Goal: Task Accomplishment & Management: Use online tool/utility

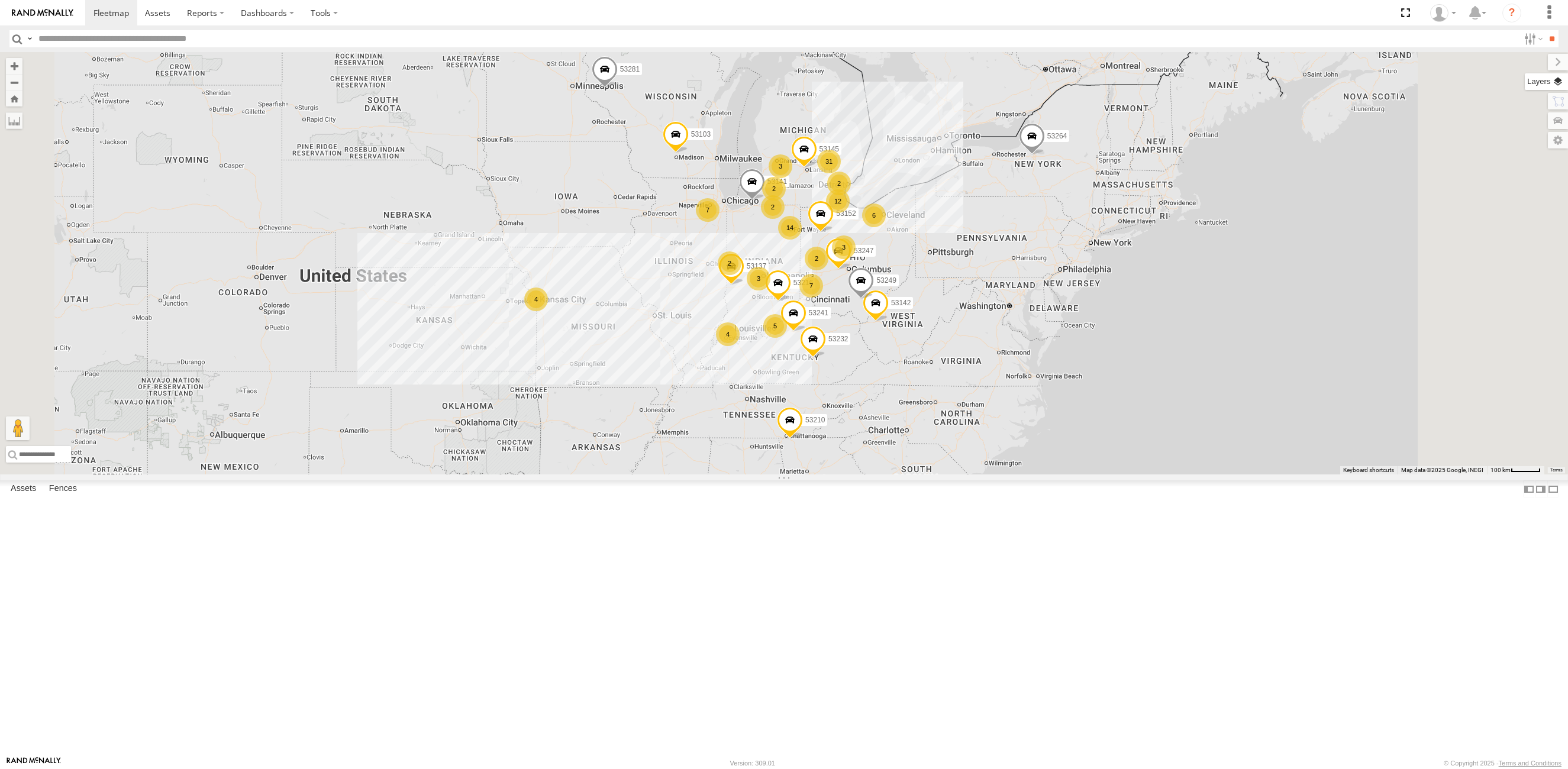
click at [1563, 79] on label at bounding box center [1547, 82] width 43 height 17
click at [0, 0] on span "Basemaps" at bounding box center [0, 0] width 0 height 0
click at [0, 0] on span "Satellite + Roadmap" at bounding box center [0, 0] width 0 height 0
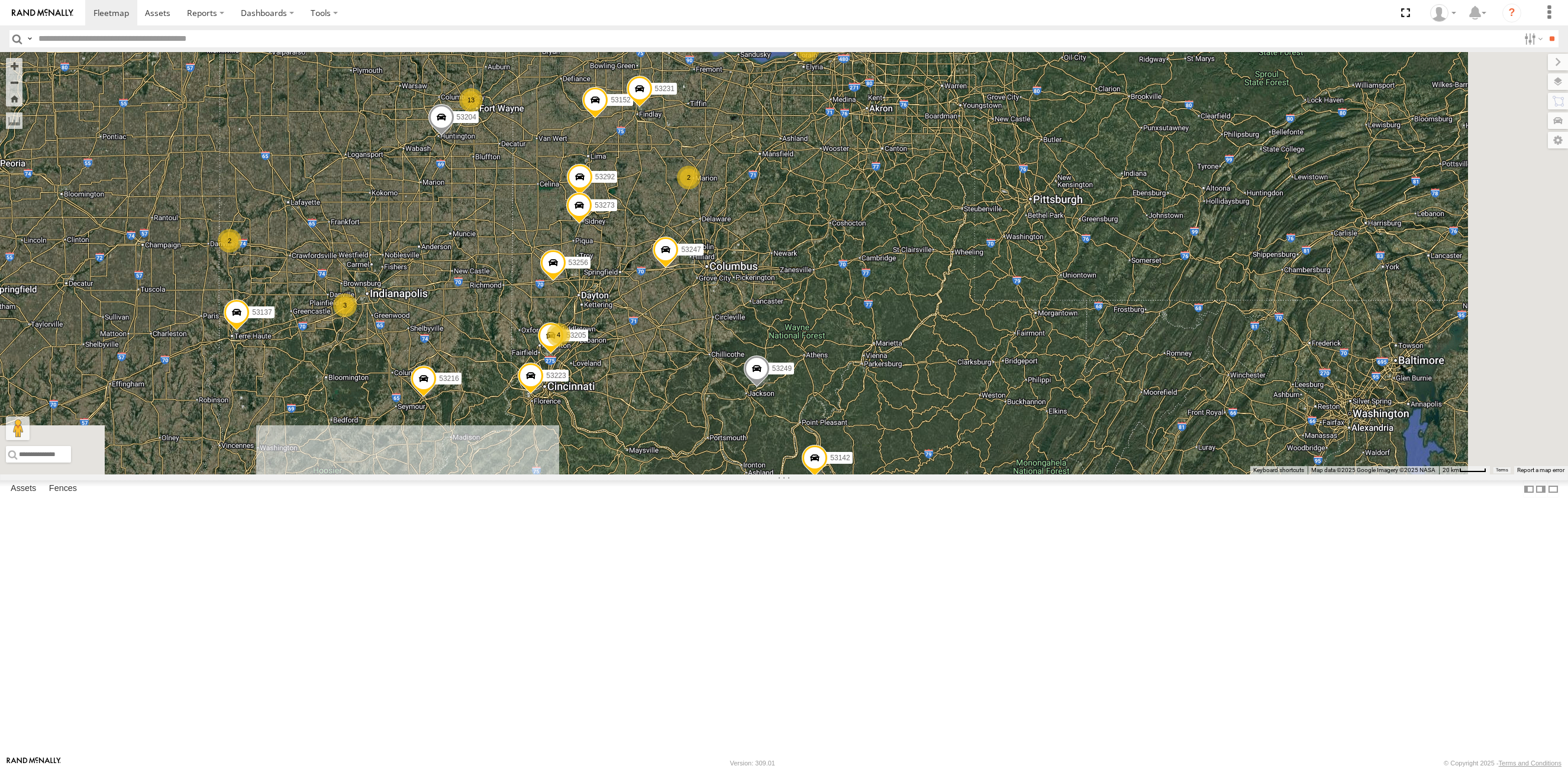
drag, startPoint x: 855, startPoint y: 629, endPoint x: 784, endPoint y: 419, distance: 221.7
click at [784, 419] on div "53216 53247 53210 53103 53145 53152 53142 53137 53249 53241 53281 53141 53264 5…" at bounding box center [784, 263] width 1568 height 422
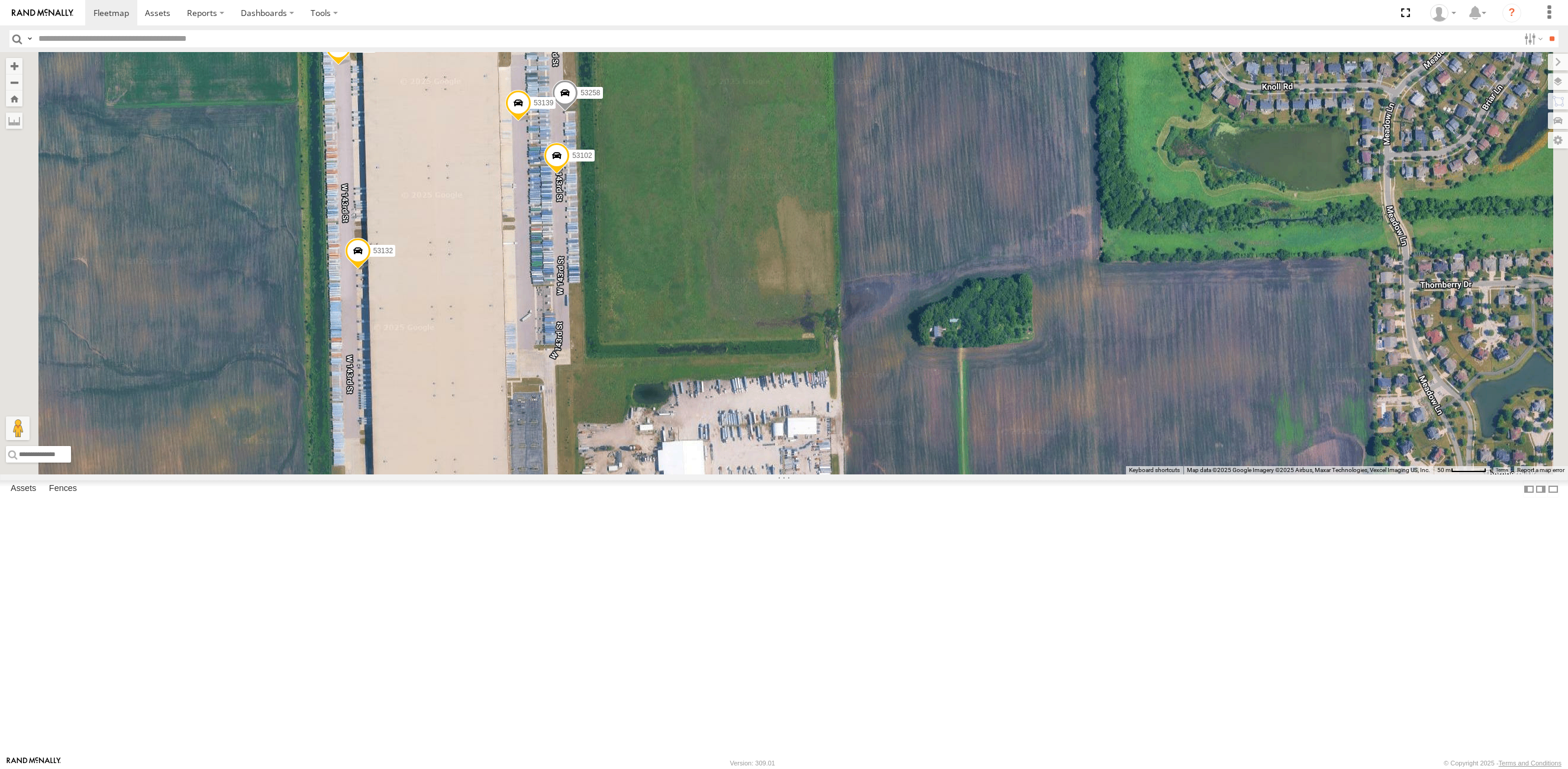
drag, startPoint x: 609, startPoint y: 336, endPoint x: 611, endPoint y: 316, distance: 20.1
click at [611, 316] on div "53216 53223 53247 53204 53210 53103 53143 53145 53256 53231 53238 53221 53152 5…" at bounding box center [784, 263] width 1568 height 422
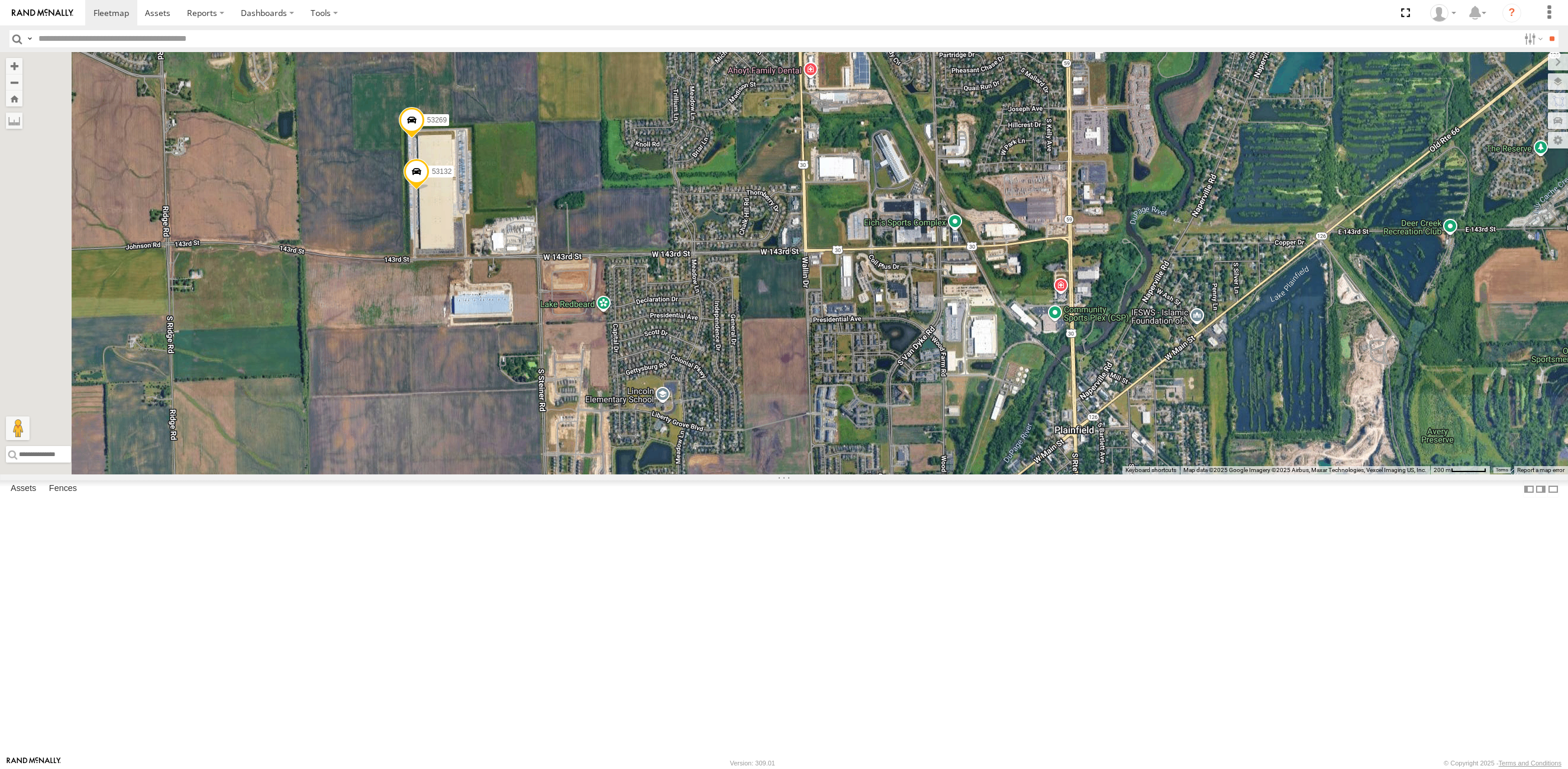
drag, startPoint x: 401, startPoint y: 317, endPoint x: 808, endPoint y: 360, distance: 409.3
click at [808, 360] on div "53216 53223 53247 53204 53210 53103 53143 53145 53256 53231 53238 53221 53152 5…" at bounding box center [784, 263] width 1568 height 422
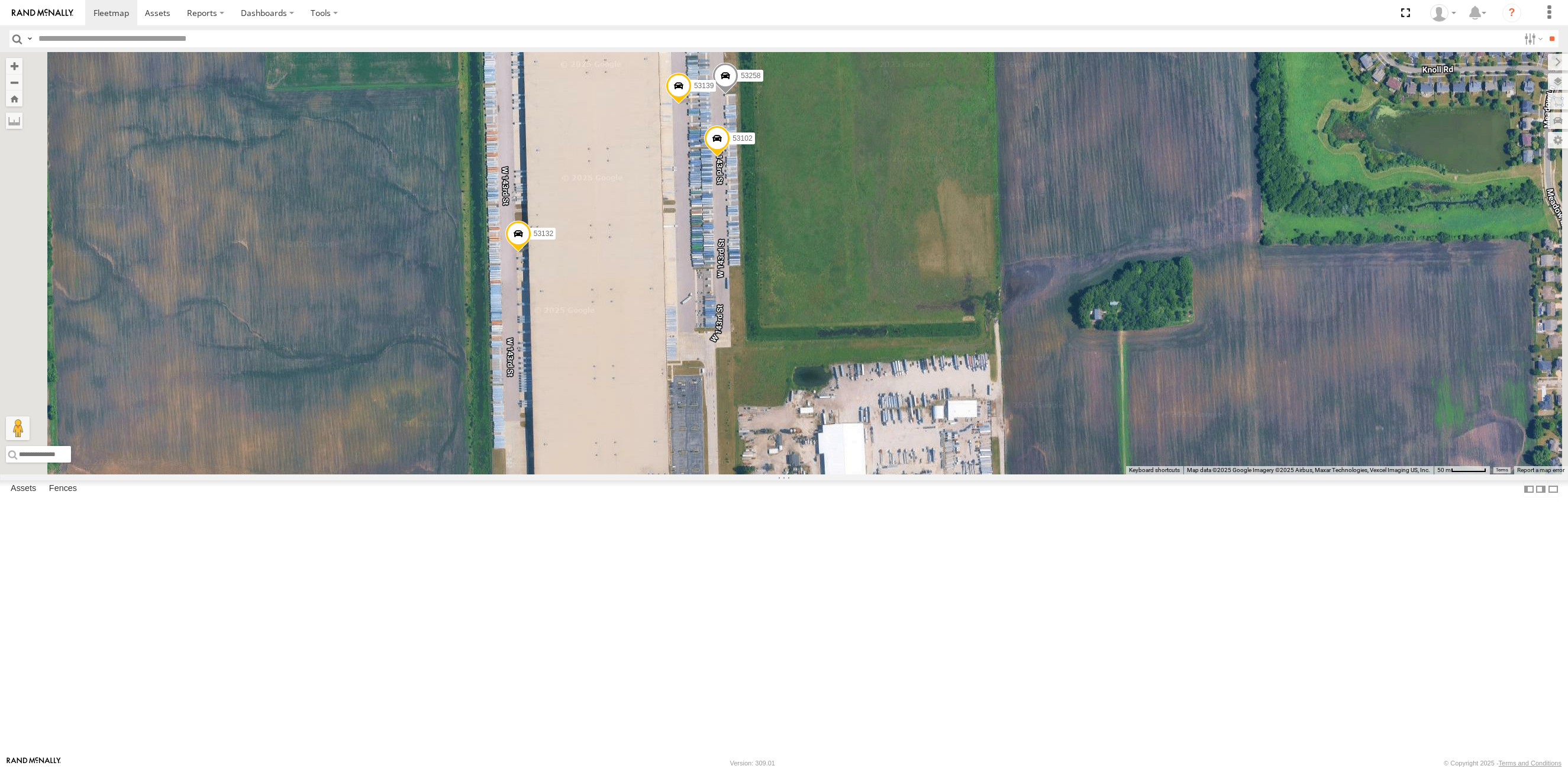
drag, startPoint x: 652, startPoint y: 423, endPoint x: 784, endPoint y: 363, distance: 145.0
click at [784, 363] on div "53216 53223 53247 53204 53210 53103 53143 53145 53256 53231 53238 53221 53152 5…" at bounding box center [784, 263] width 1568 height 422
click at [531, 253] on span at bounding box center [518, 236] width 26 height 32
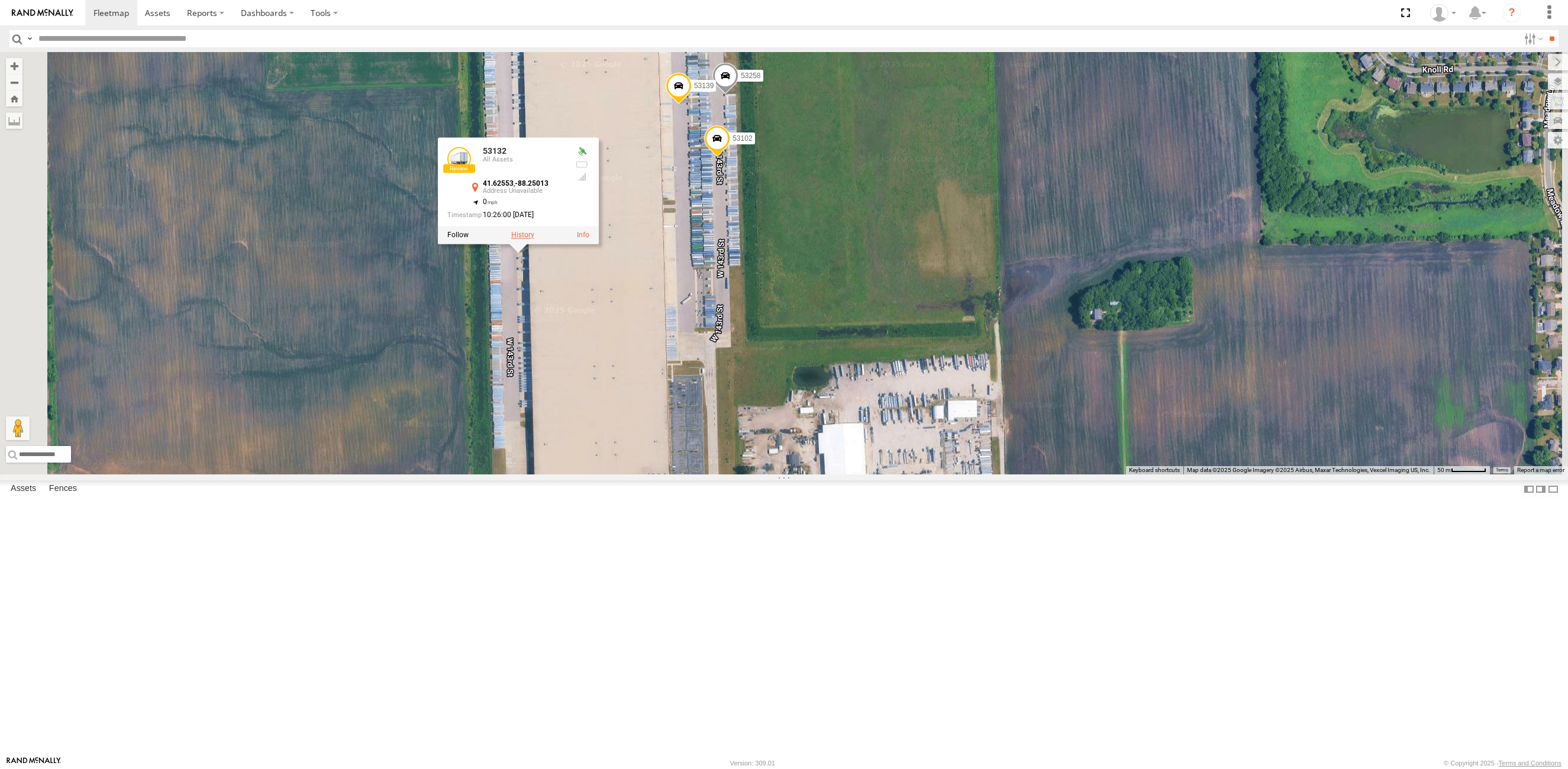
click at [534, 239] on label at bounding box center [523, 234] width 23 height 8
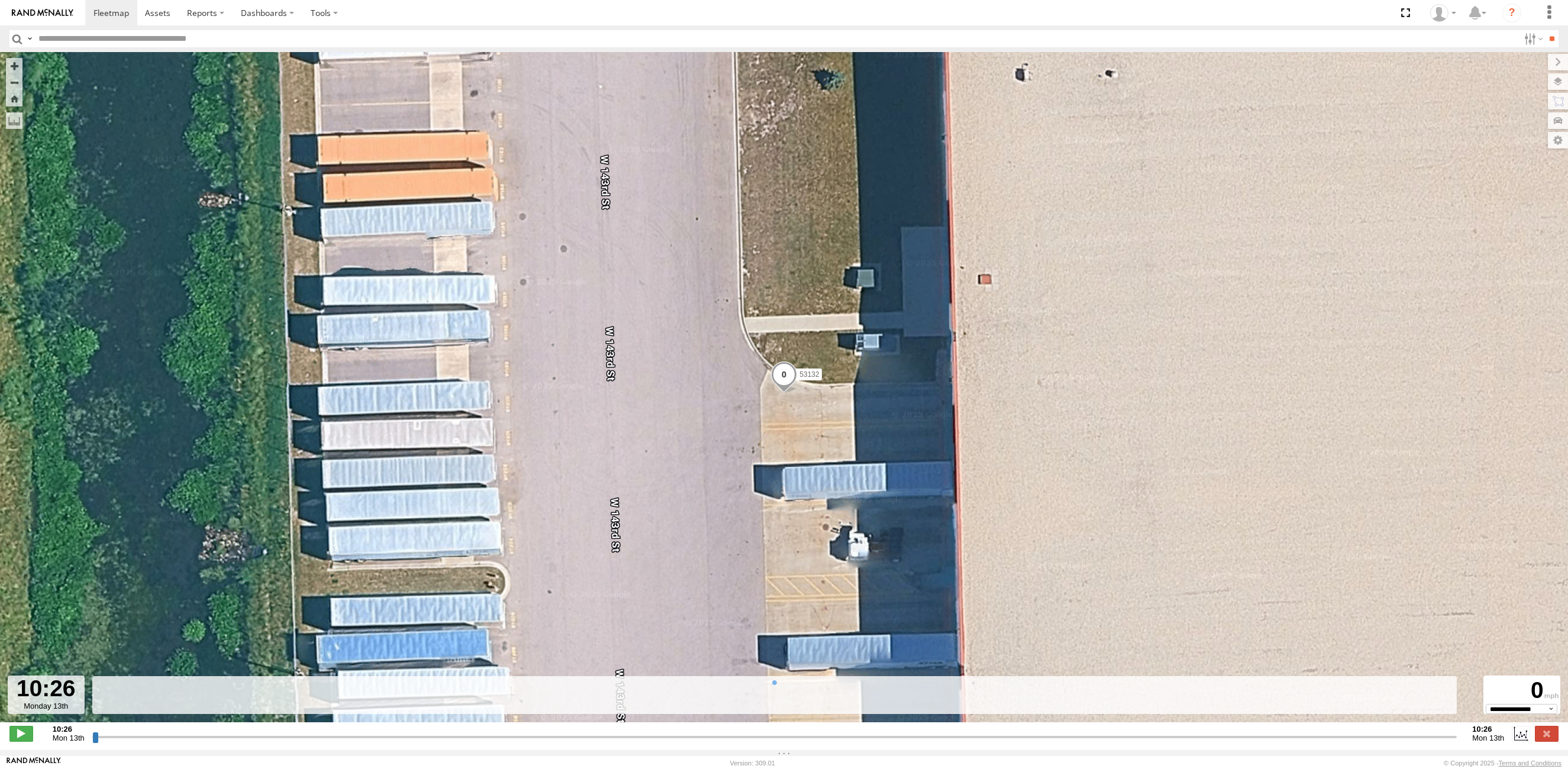
click at [15, 41] on input "button" at bounding box center [17, 38] width 15 height 17
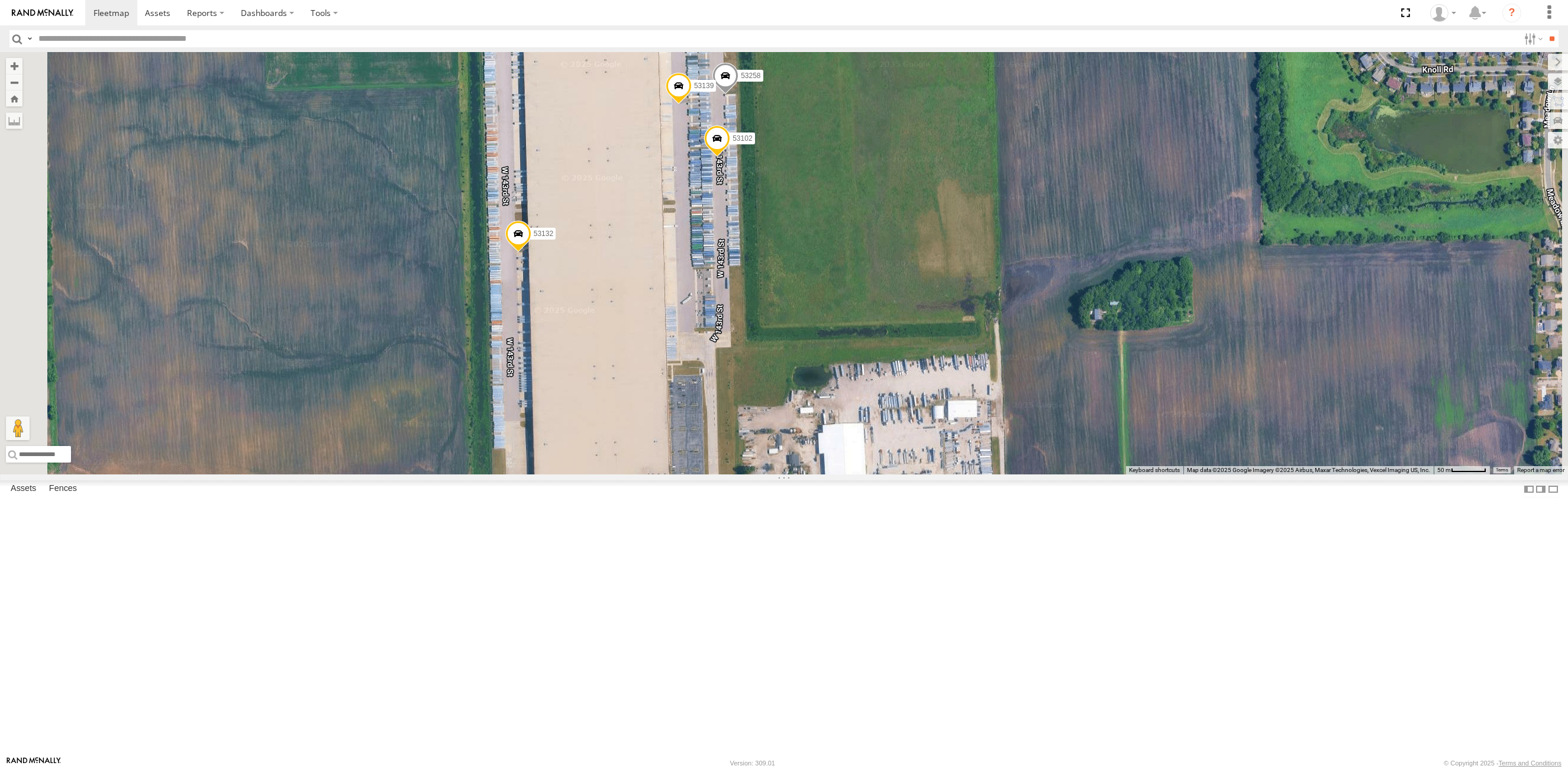
click at [512, 48] on span at bounding box center [499, 33] width 26 height 32
click at [514, 35] on label at bounding box center [503, 31] width 23 height 8
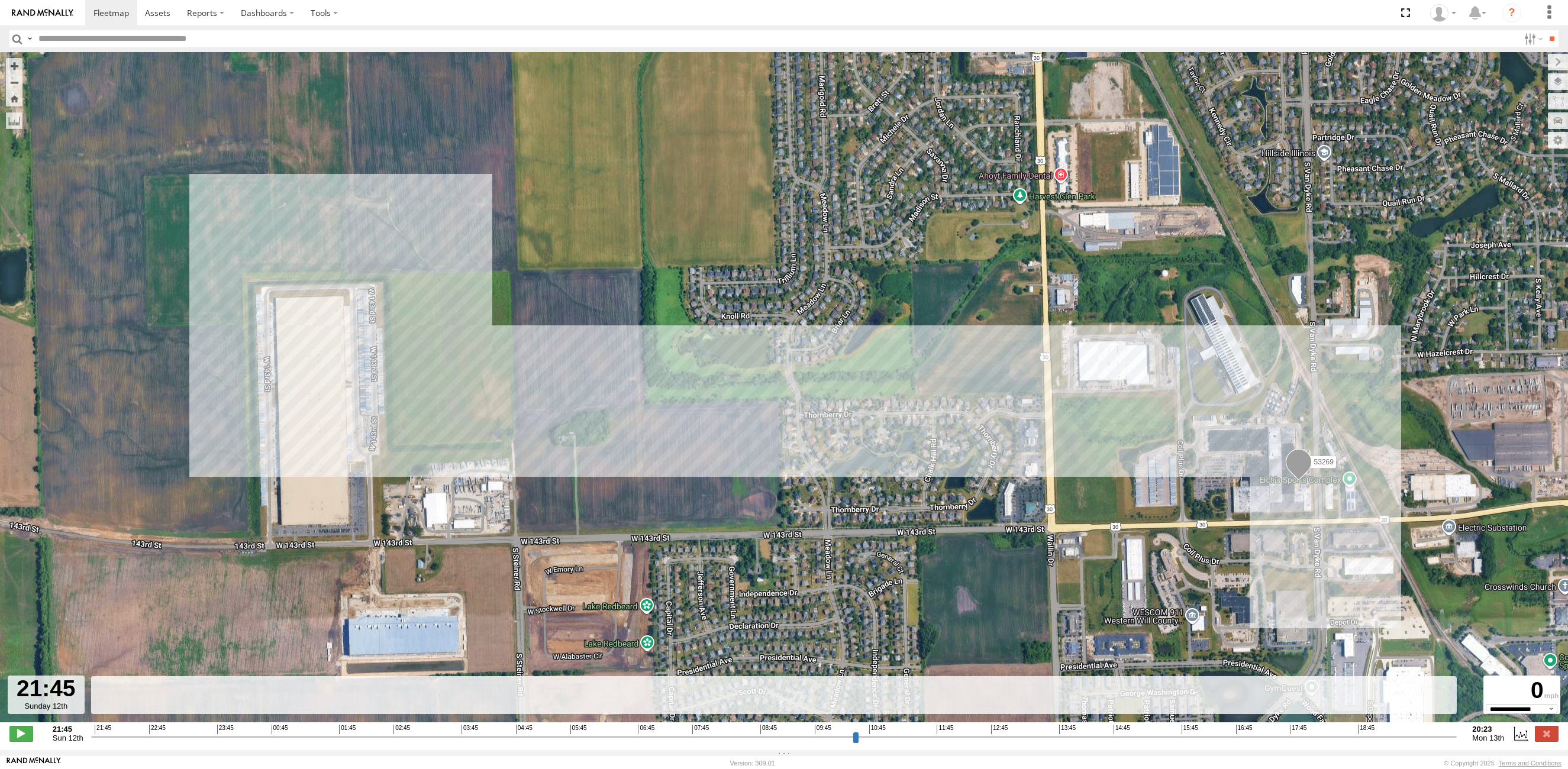
click at [12, 40] on input "button" at bounding box center [17, 38] width 15 height 17
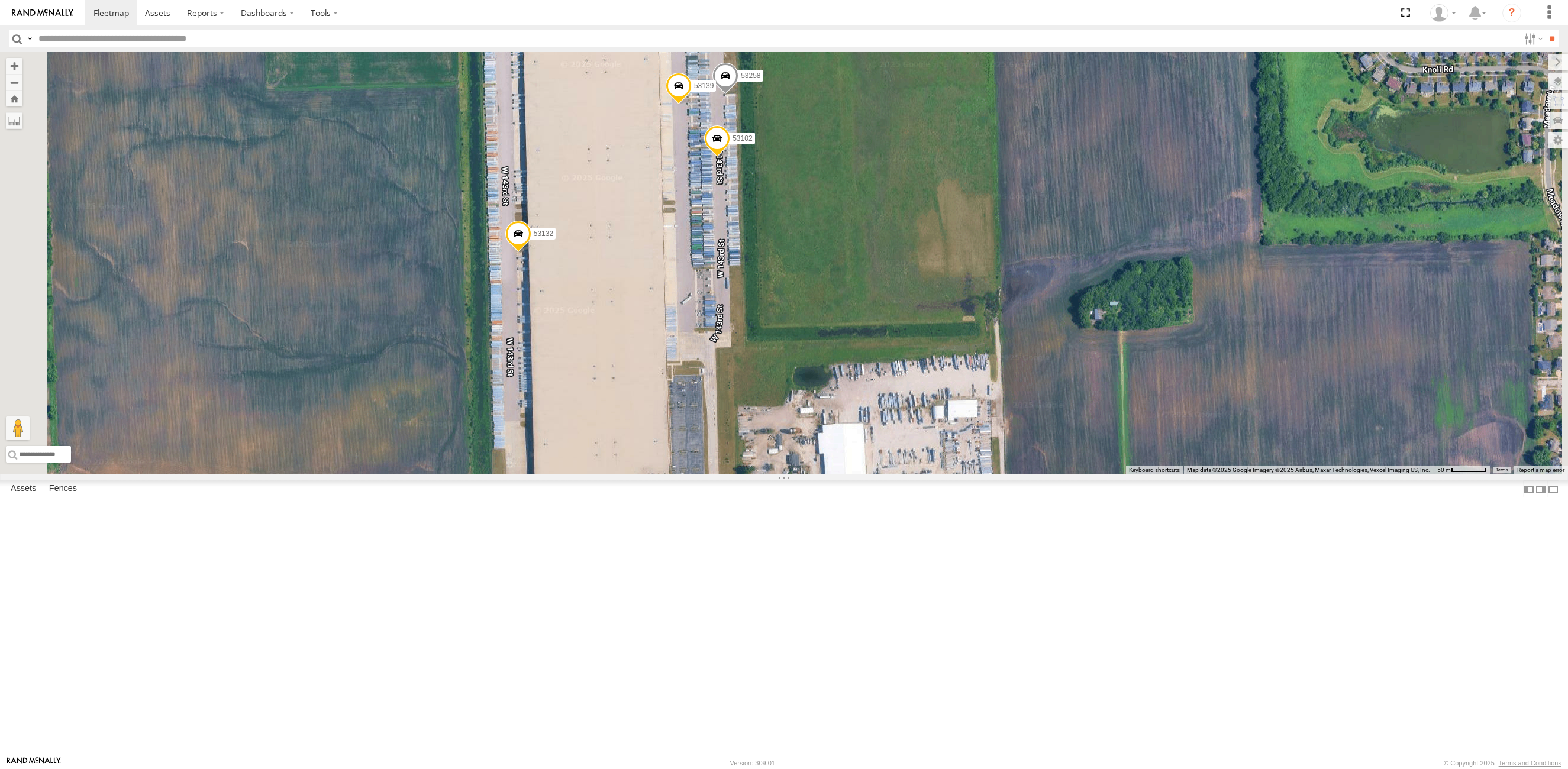
click at [691, 105] on span at bounding box center [678, 89] width 26 height 32
click at [694, 91] on label at bounding box center [683, 86] width 23 height 8
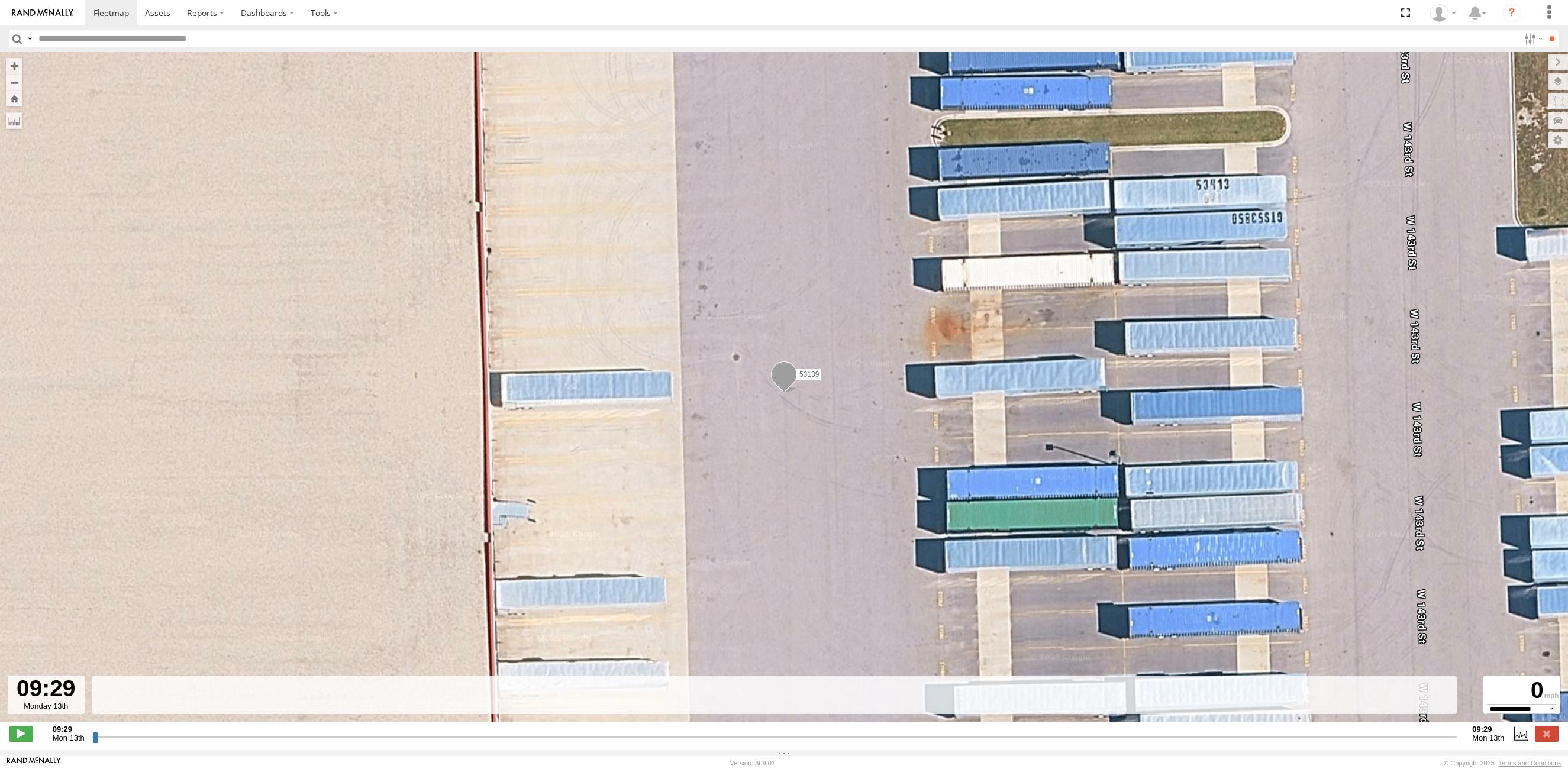
click at [13, 37] on input "button" at bounding box center [17, 38] width 15 height 17
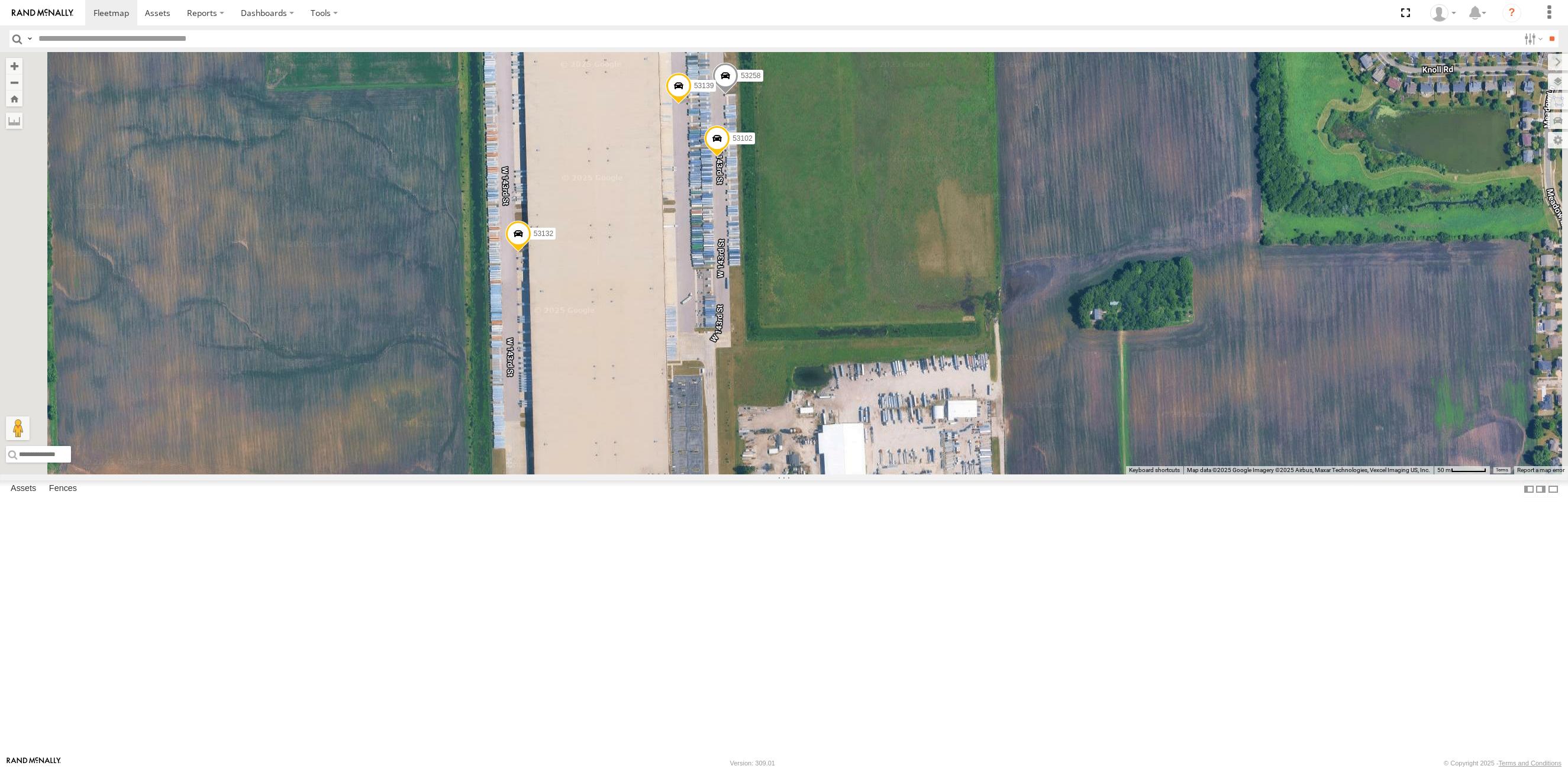
click at [730, 158] on span at bounding box center [717, 142] width 26 height 32
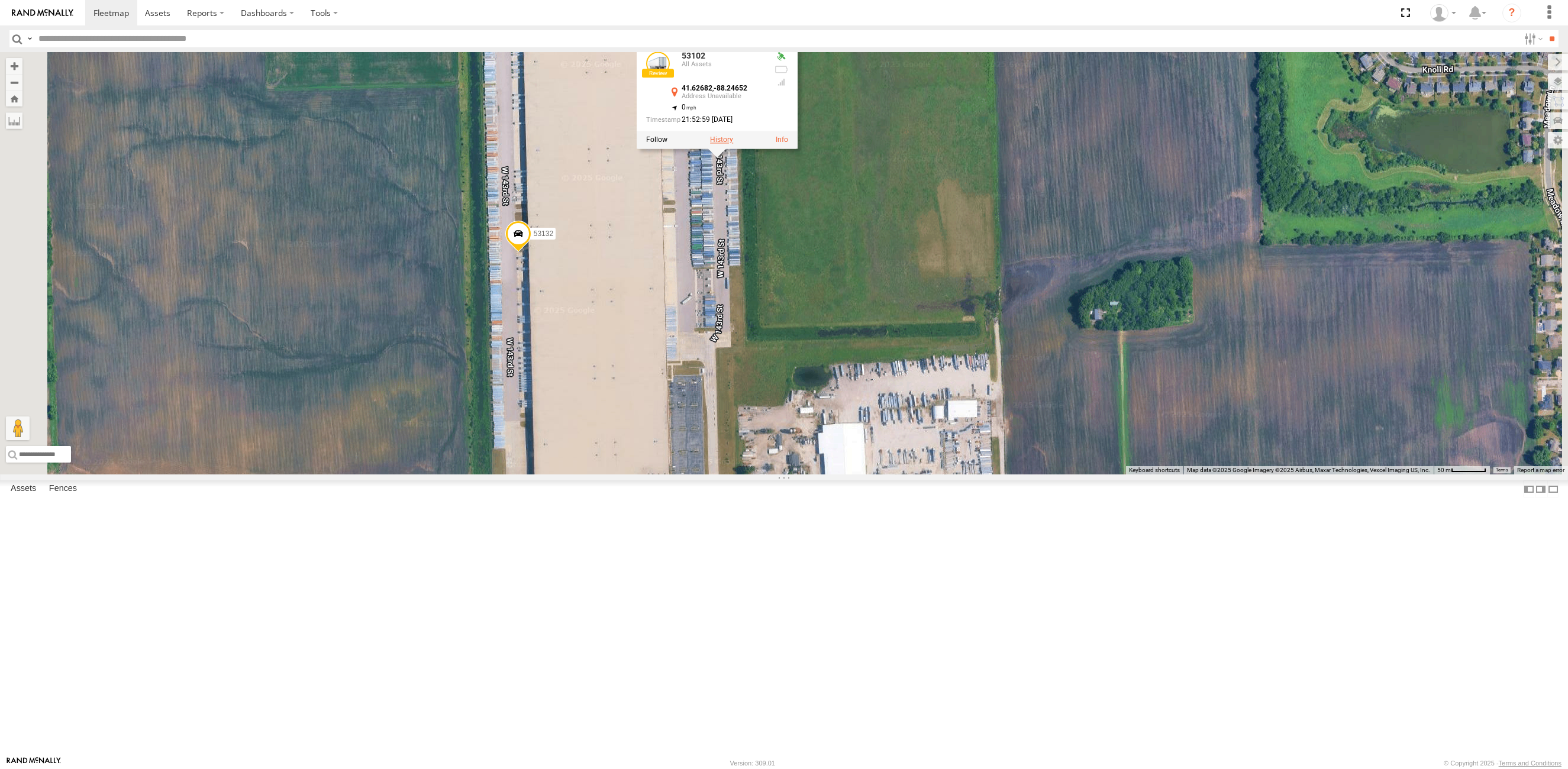
click at [733, 145] on label at bounding box center [721, 140] width 23 height 8
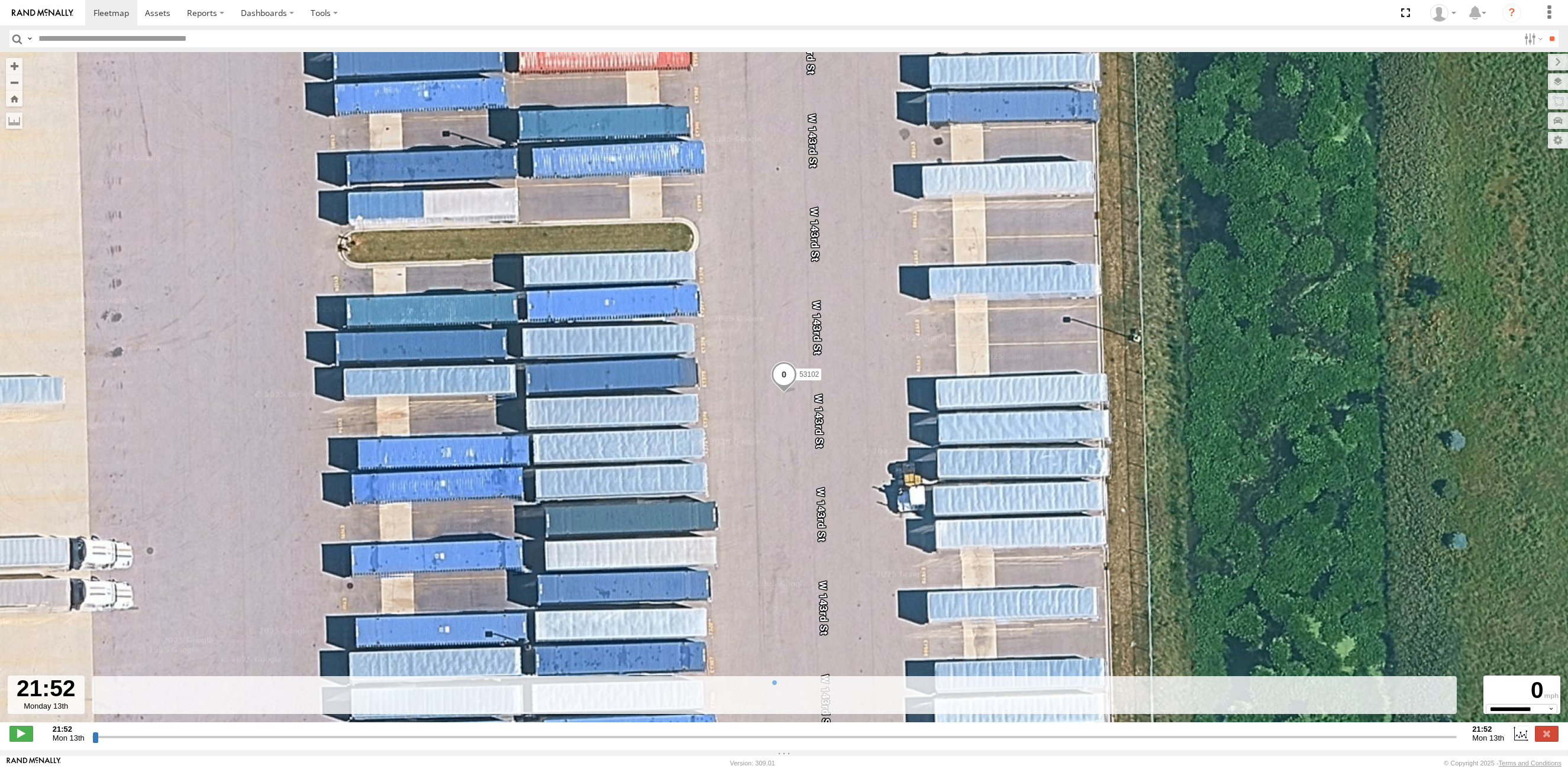
click at [21, 38] on input "button" at bounding box center [17, 38] width 15 height 17
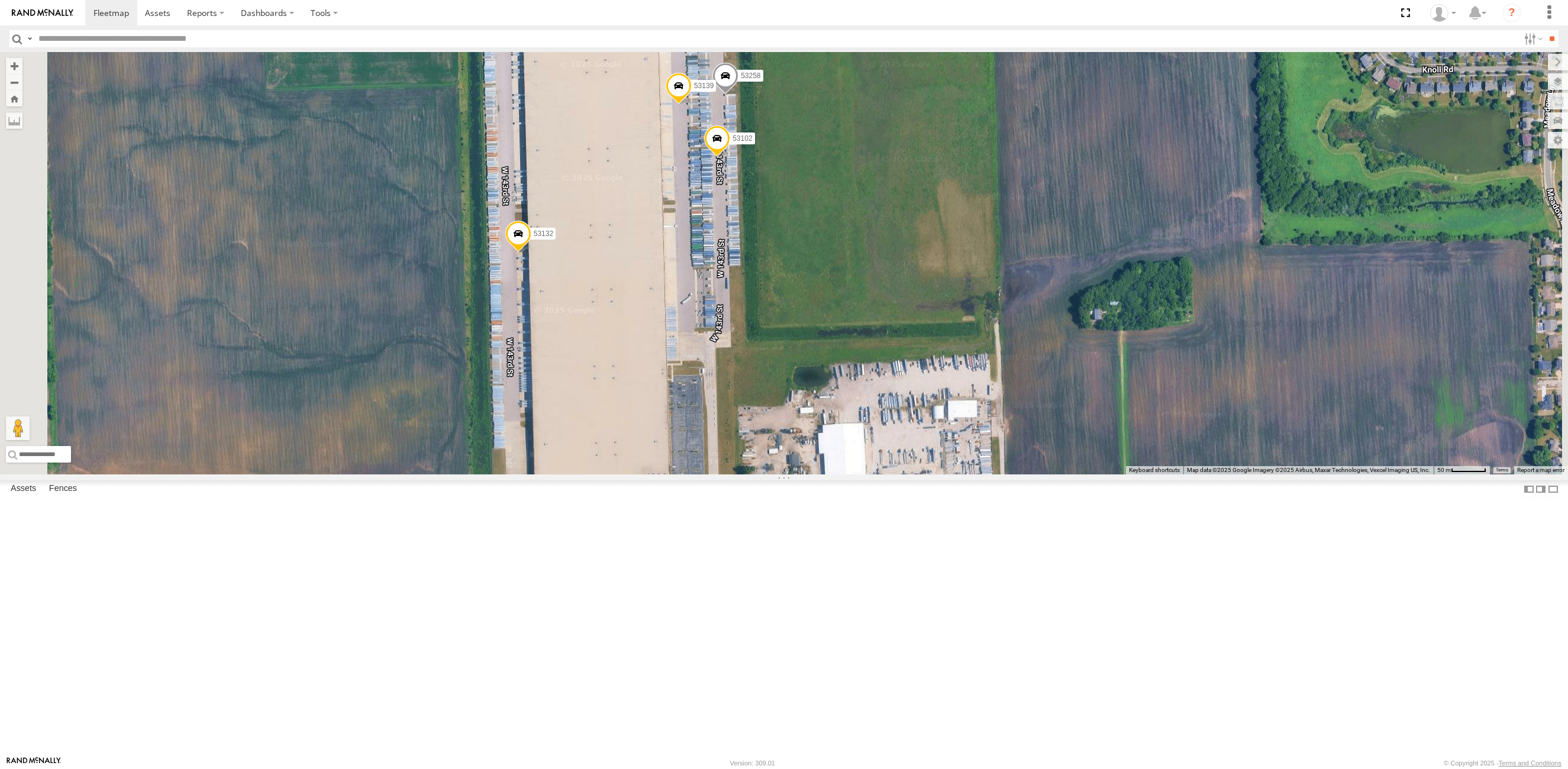
click at [739, 95] on span at bounding box center [726, 80] width 26 height 32
click at [741, 82] on label at bounding box center [730, 77] width 23 height 8
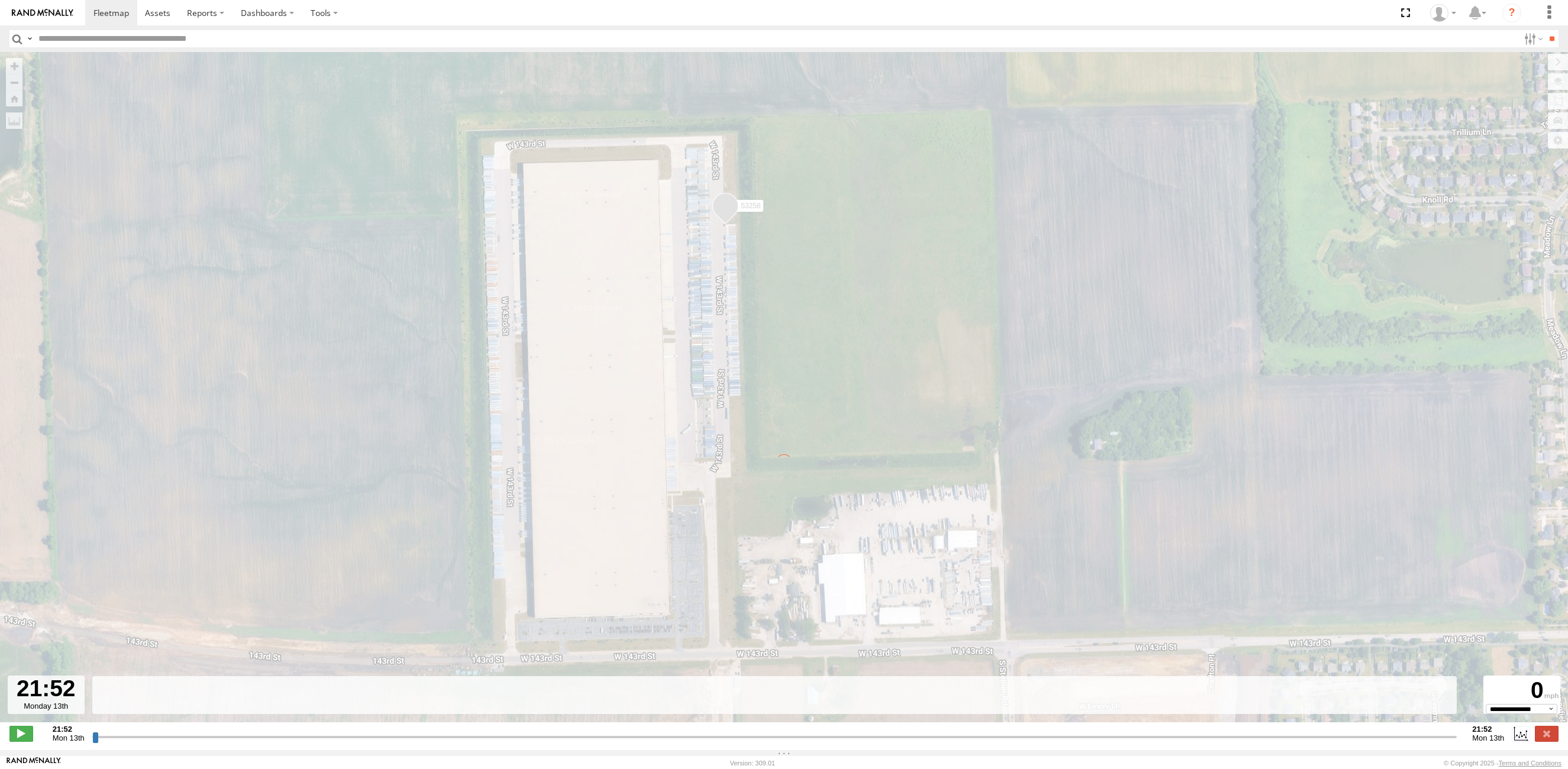
type input "**********"
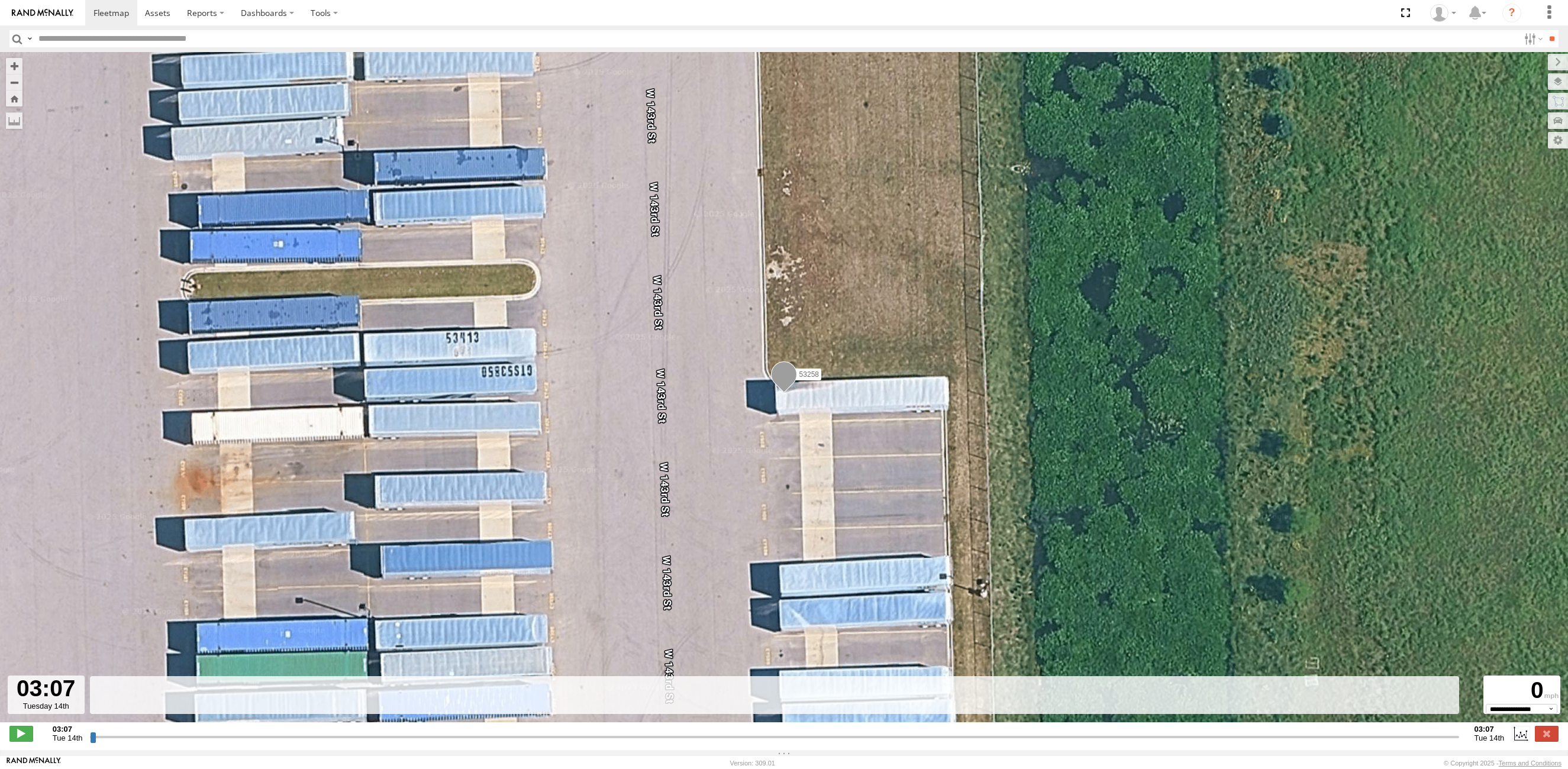
click at [15, 37] on input "button" at bounding box center [17, 38] width 15 height 17
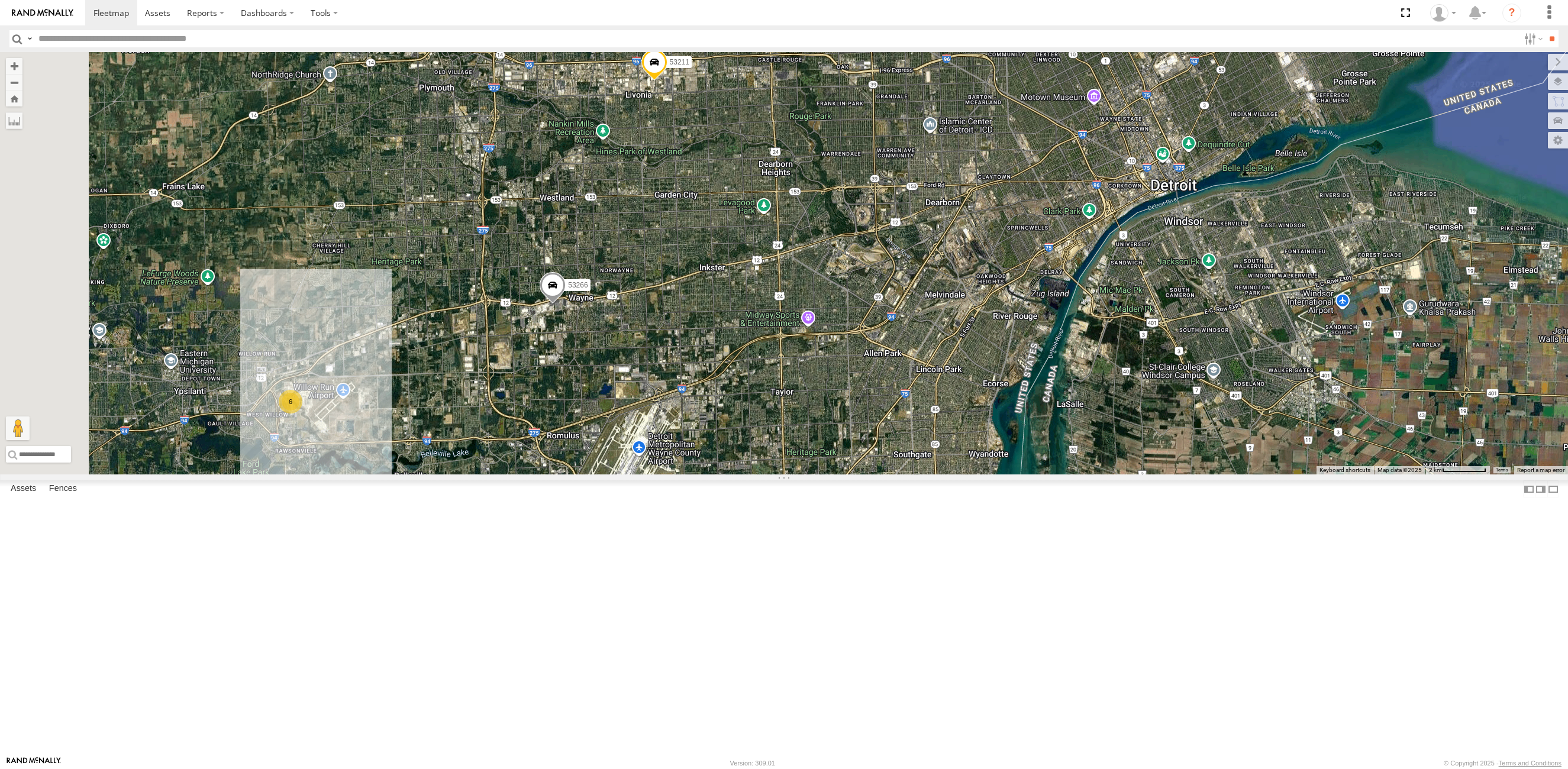
drag, startPoint x: 814, startPoint y: 197, endPoint x: 848, endPoint y: 298, distance: 106.6
click at [848, 298] on div "53207 53290 53141 53204 53143 53231 53238 53221 53152 53217 53292 53247 53103 5…" at bounding box center [784, 263] width 1568 height 422
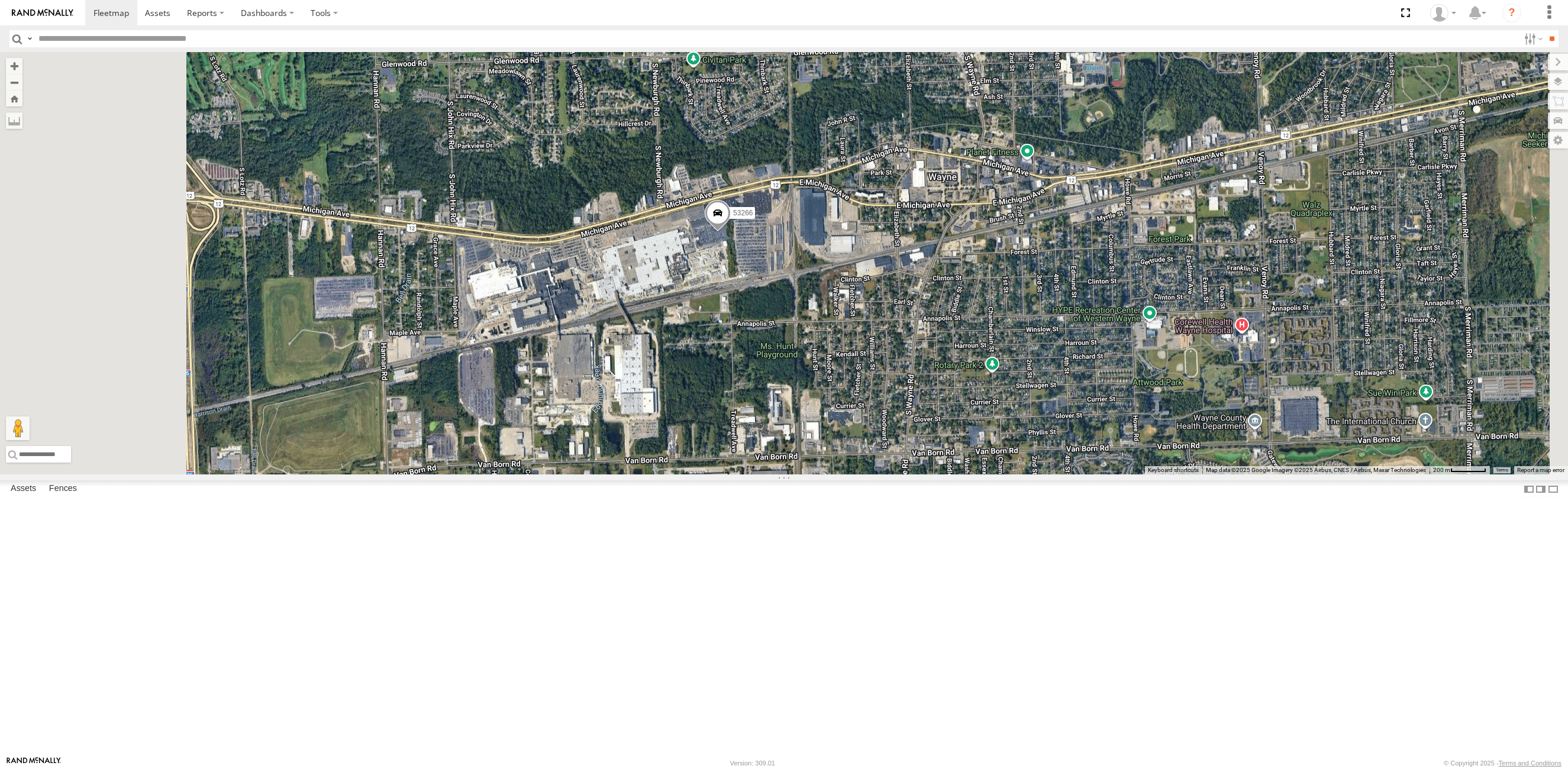
drag, startPoint x: 789, startPoint y: 425, endPoint x: 632, endPoint y: 285, distance: 210.4
click at [793, 415] on div "53207 53290 53141 53204 53143 53231 53238 53221 53152 53217 53292 53247 53103 5…" at bounding box center [784, 263] width 1568 height 422
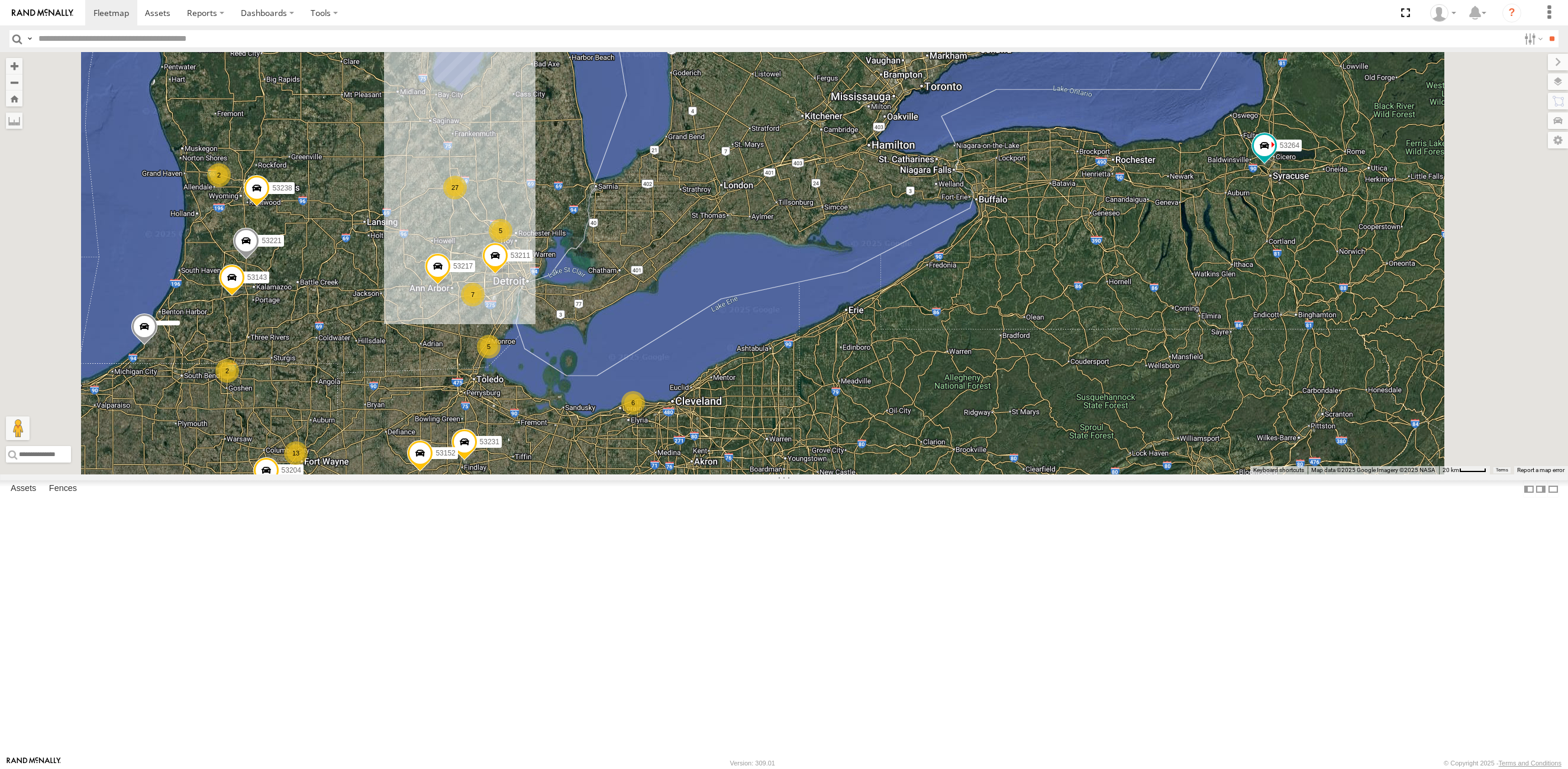
drag, startPoint x: 561, startPoint y: 181, endPoint x: 560, endPoint y: 327, distance: 146.0
click at [560, 327] on div "53211 13 27 5 5 7 53216 4 53223 2 53247 6 53204 53143 3 2 53256 53231 53238 532…" at bounding box center [784, 263] width 1568 height 422
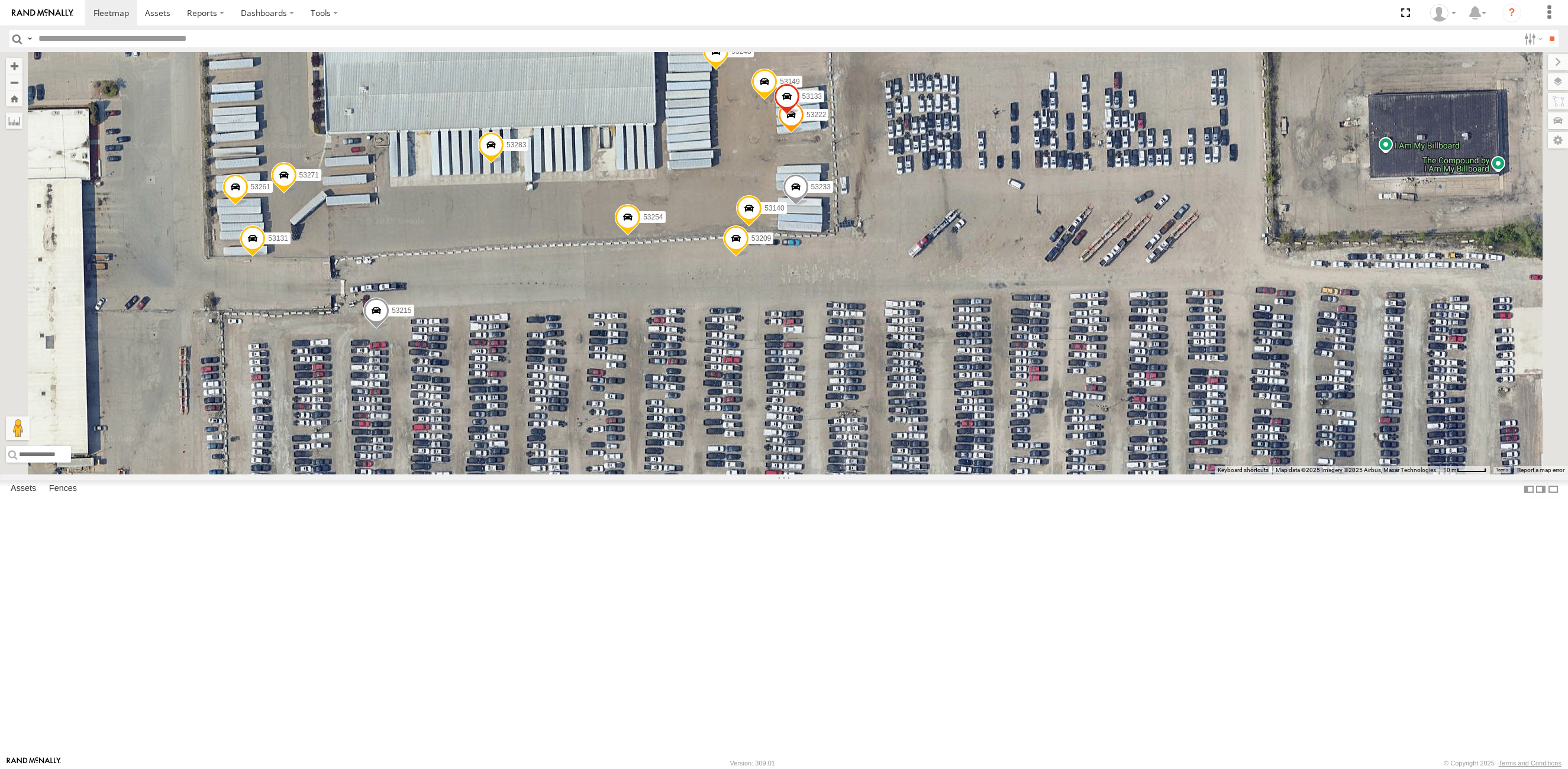
drag, startPoint x: 779, startPoint y: 420, endPoint x: 782, endPoint y: 474, distance: 54.1
click at [788, 452] on div "53211 53216 53223 53247 53204 53143 53256 53231 53238 53221 53152 53273 53217 5…" at bounding box center [784, 263] width 1568 height 422
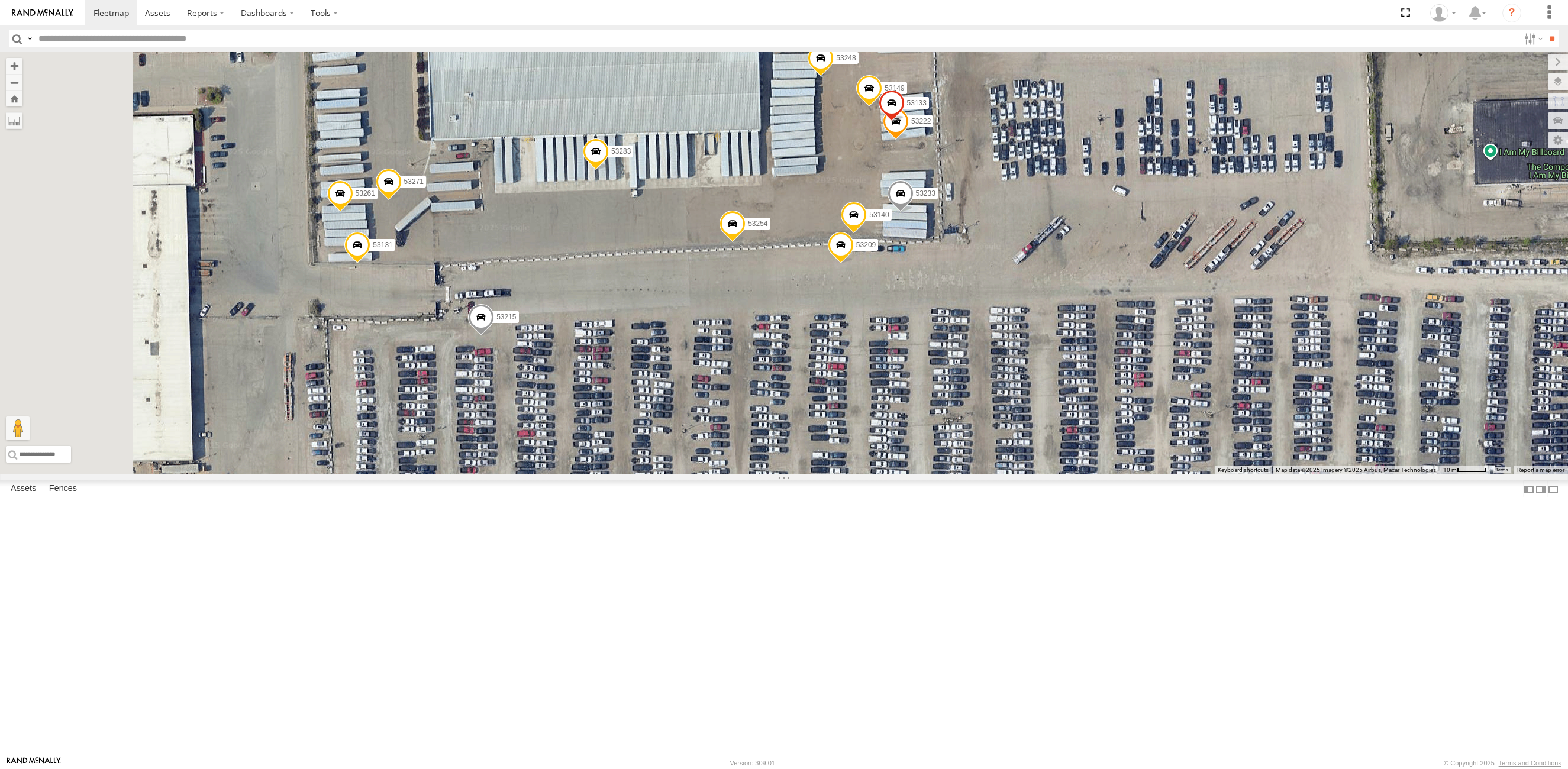
drag, startPoint x: 971, startPoint y: 391, endPoint x: 1076, endPoint y: 399, distance: 105.3
click at [1076, 399] on div "53211 53216 53223 53247 53204 53143 53256 53231 53238 53221 53152 53273 53217 5…" at bounding box center [784, 263] width 1568 height 422
select select "**********"
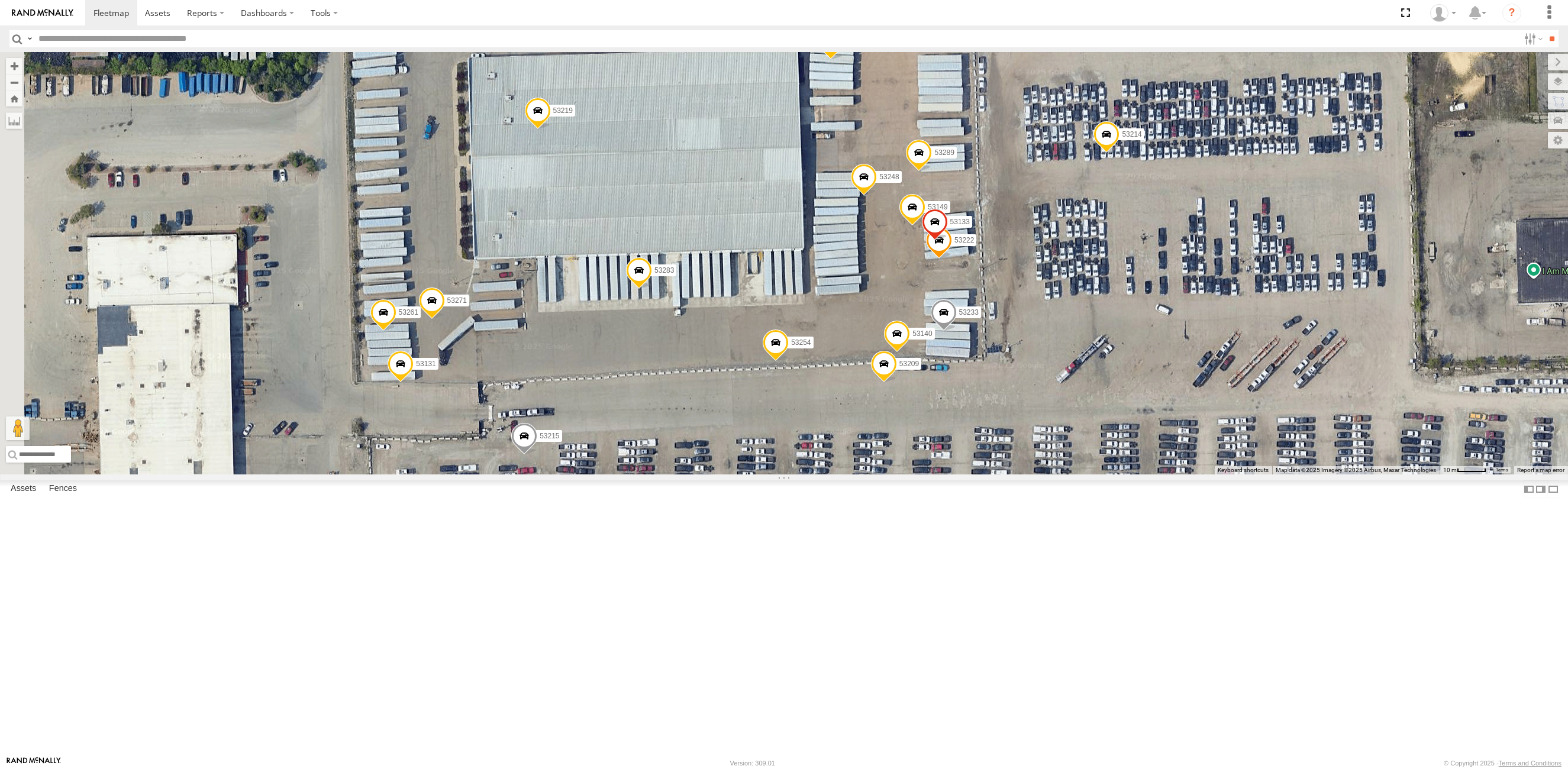
drag, startPoint x: 797, startPoint y: 432, endPoint x: 838, endPoint y: 541, distance: 116.5
click at [838, 474] on div "53211 53216 53223 53247 53204 53143 53256 53231 53238 53221 53152 53273 53217 5…" at bounding box center [784, 263] width 1568 height 422
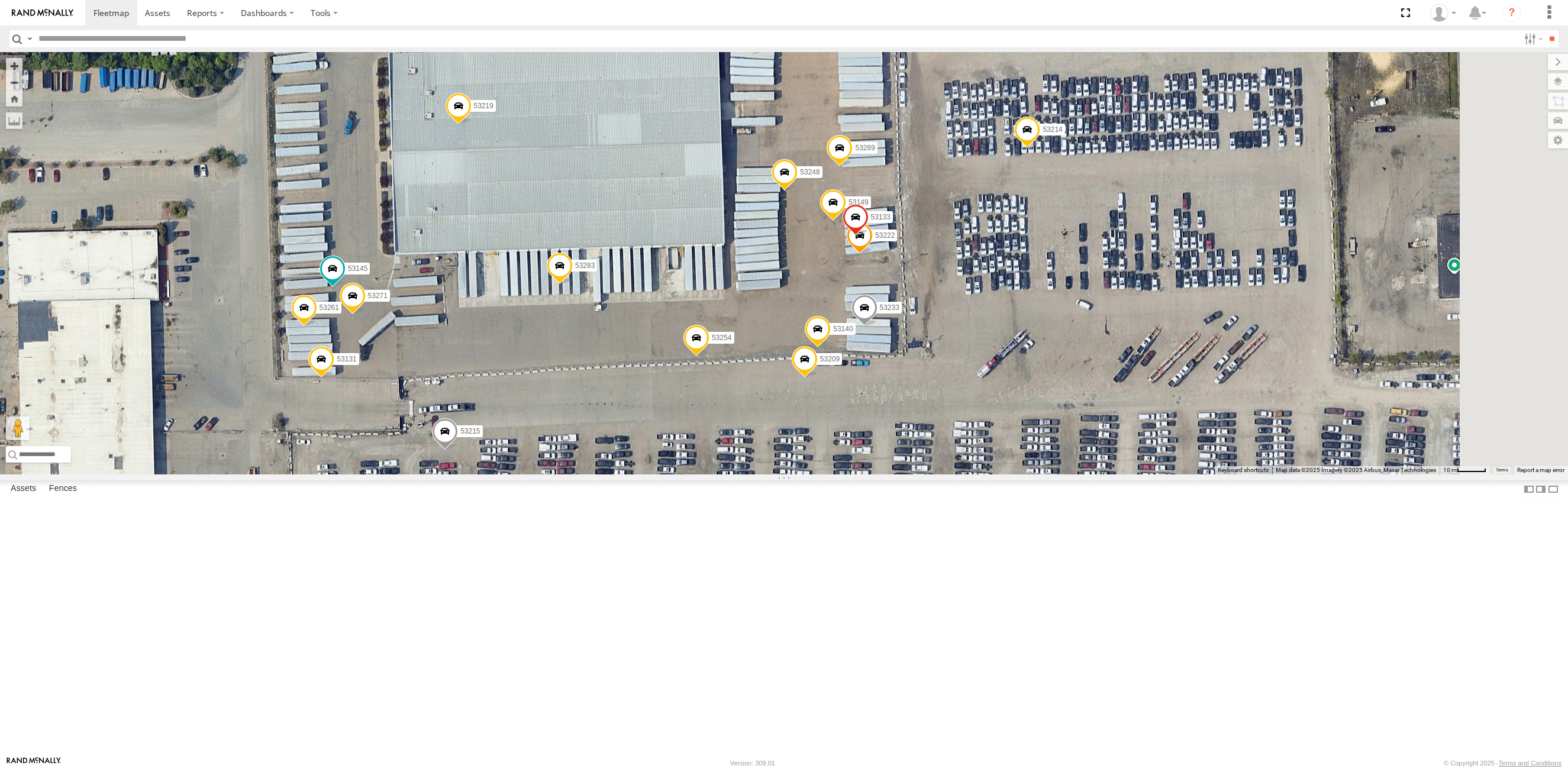
drag, startPoint x: 871, startPoint y: 282, endPoint x: 786, endPoint y: 279, distance: 85.1
click at [786, 279] on div "53215 53271 53149 53209 53131 53267 53222 53233 53145 53289 53133 53214 53219 5…" at bounding box center [784, 263] width 1568 height 422
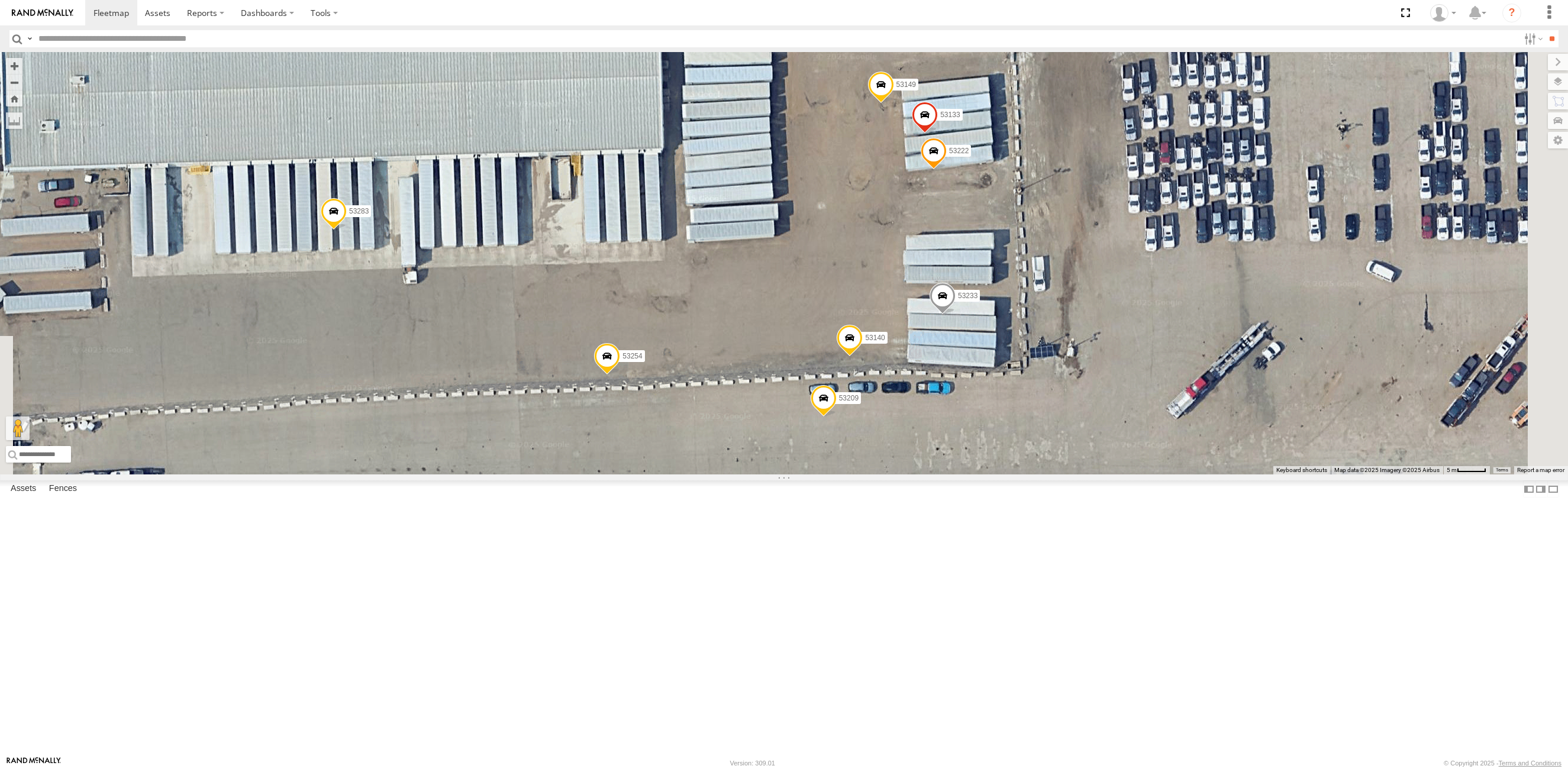
drag, startPoint x: 988, startPoint y: 449, endPoint x: 1023, endPoint y: 395, distance: 64.4
click at [1023, 395] on div "53215 53271 53149 53209 53131 53267 53222 53233 53145 53289 53133 53214 53219 5…" at bounding box center [784, 263] width 1568 height 422
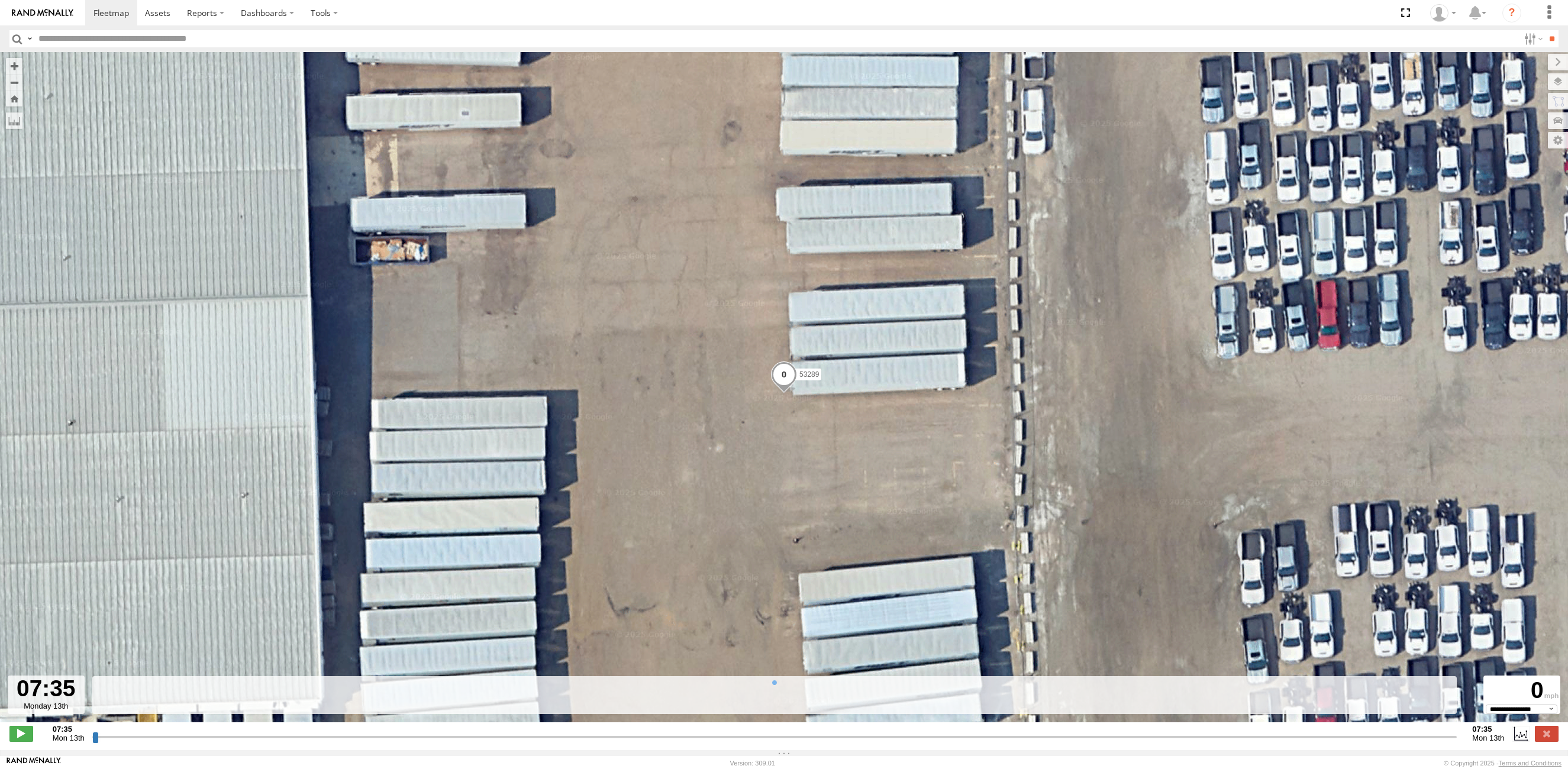
click at [11, 37] on input "button" at bounding box center [17, 38] width 15 height 17
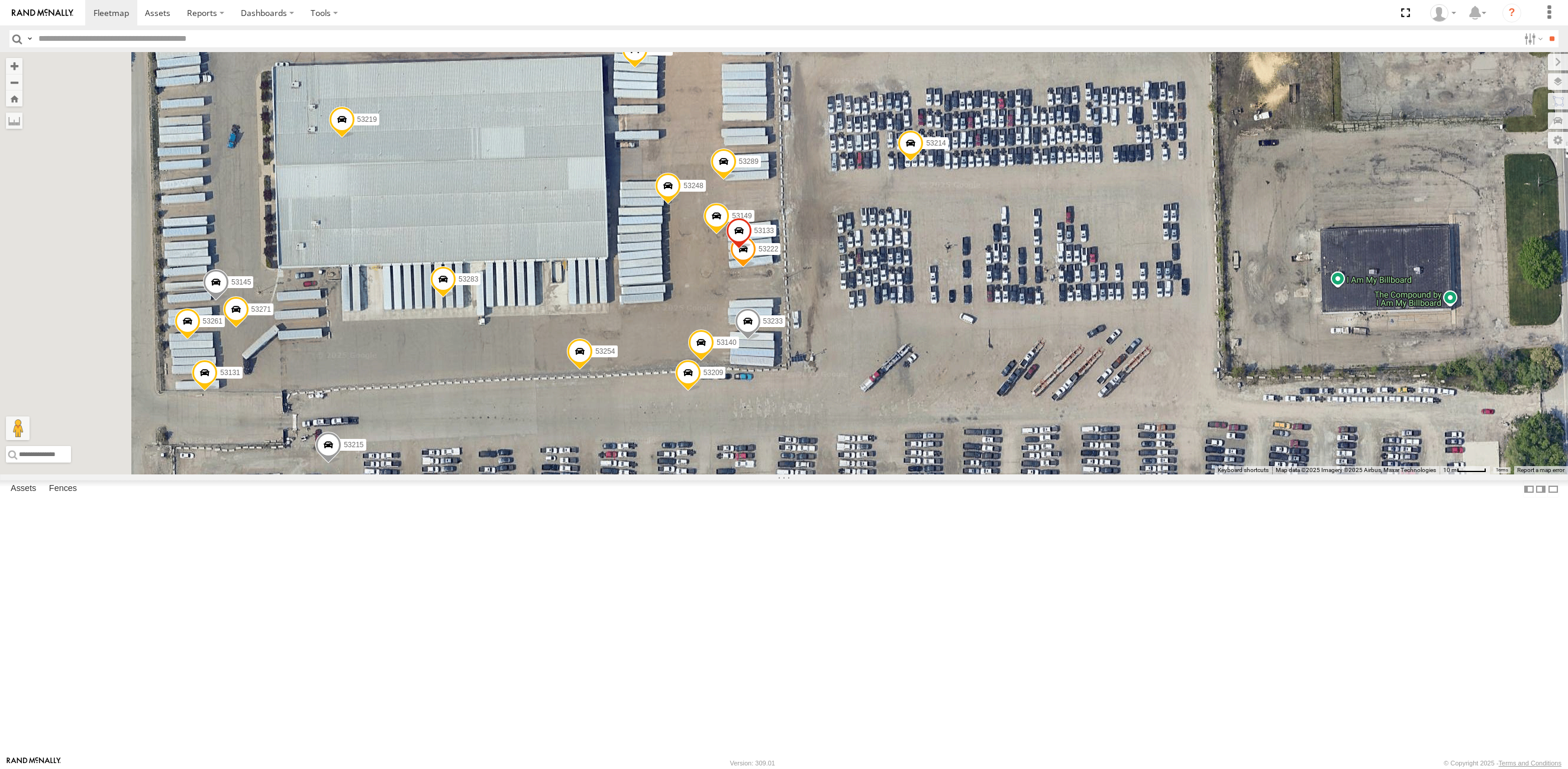
drag, startPoint x: 541, startPoint y: 272, endPoint x: 675, endPoint y: 347, distance: 153.6
click at [675, 347] on div "53149 53209 53222 53233 53289 53133 53214 53254 53283 53140 53248 53215 53271 5…" at bounding box center [784, 263] width 1568 height 422
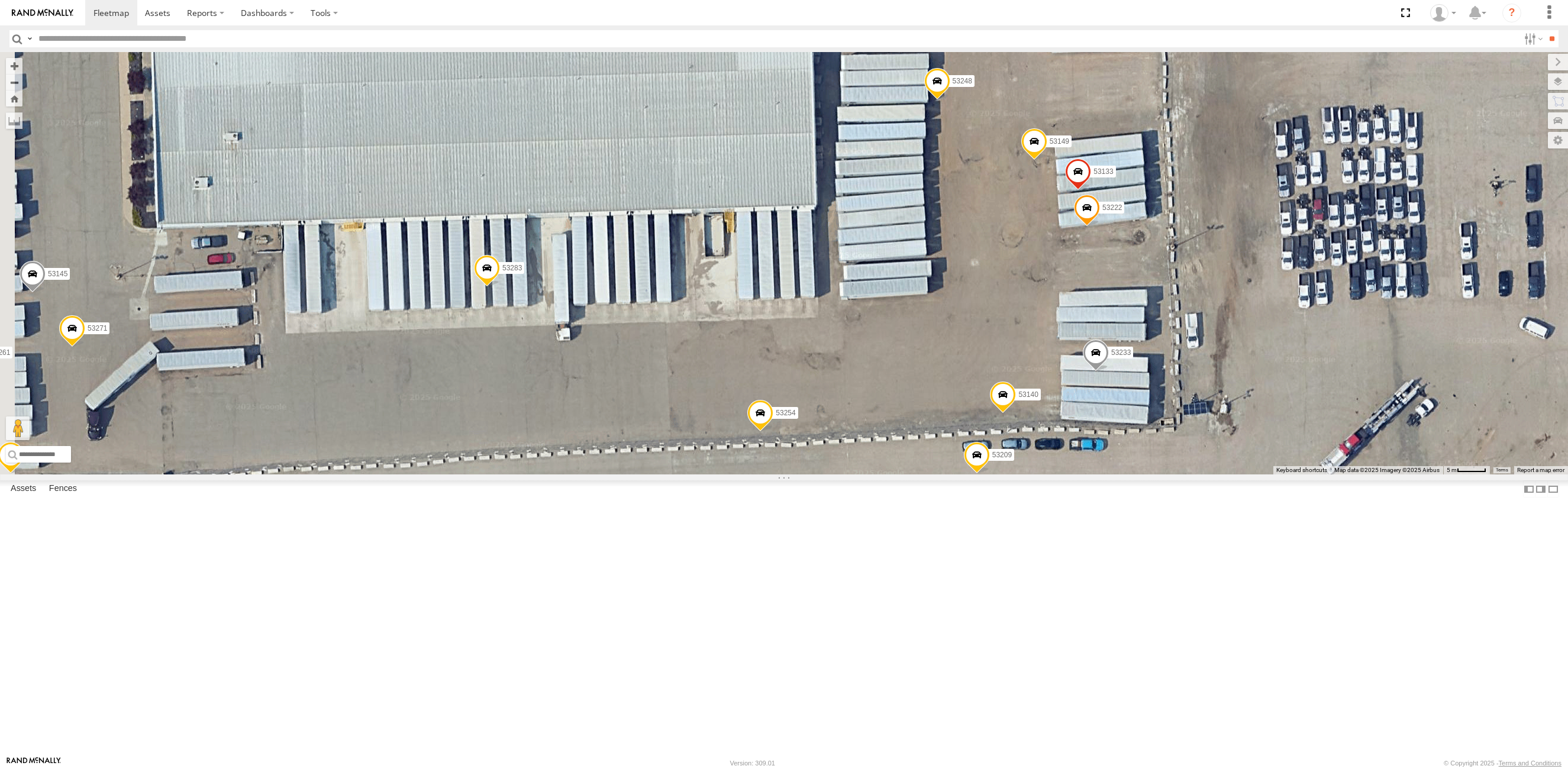
drag, startPoint x: 914, startPoint y: 438, endPoint x: 1135, endPoint y: 384, distance: 227.5
click at [1135, 384] on div "53149 53209 53222 53233 53289 53133 53214 53254 53283 53140 53248 53215 53271 5…" at bounding box center [784, 263] width 1568 height 422
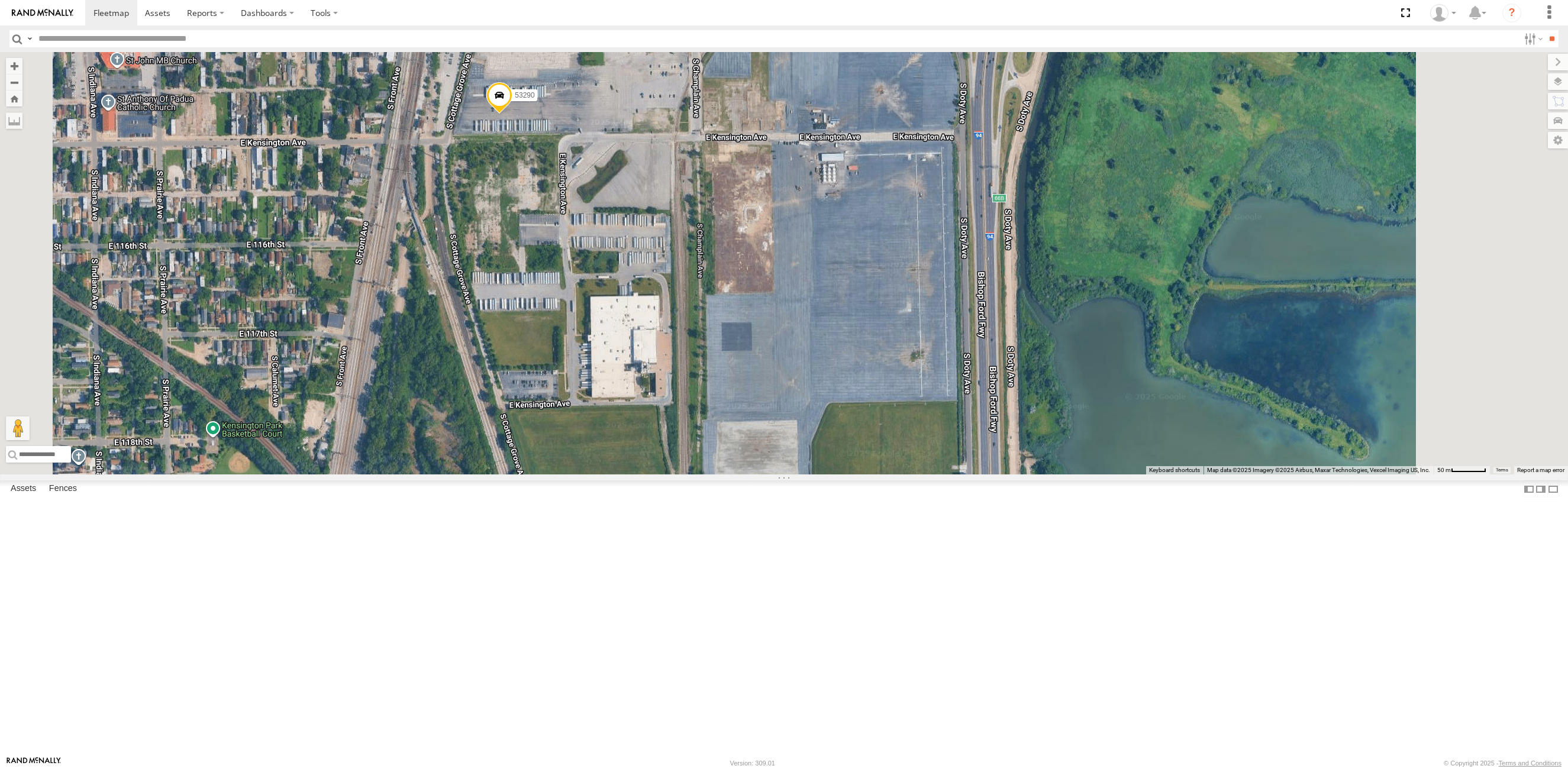
click at [512, 114] on span at bounding box center [499, 98] width 26 height 32
click at [515, 100] on label at bounding box center [504, 96] width 23 height 8
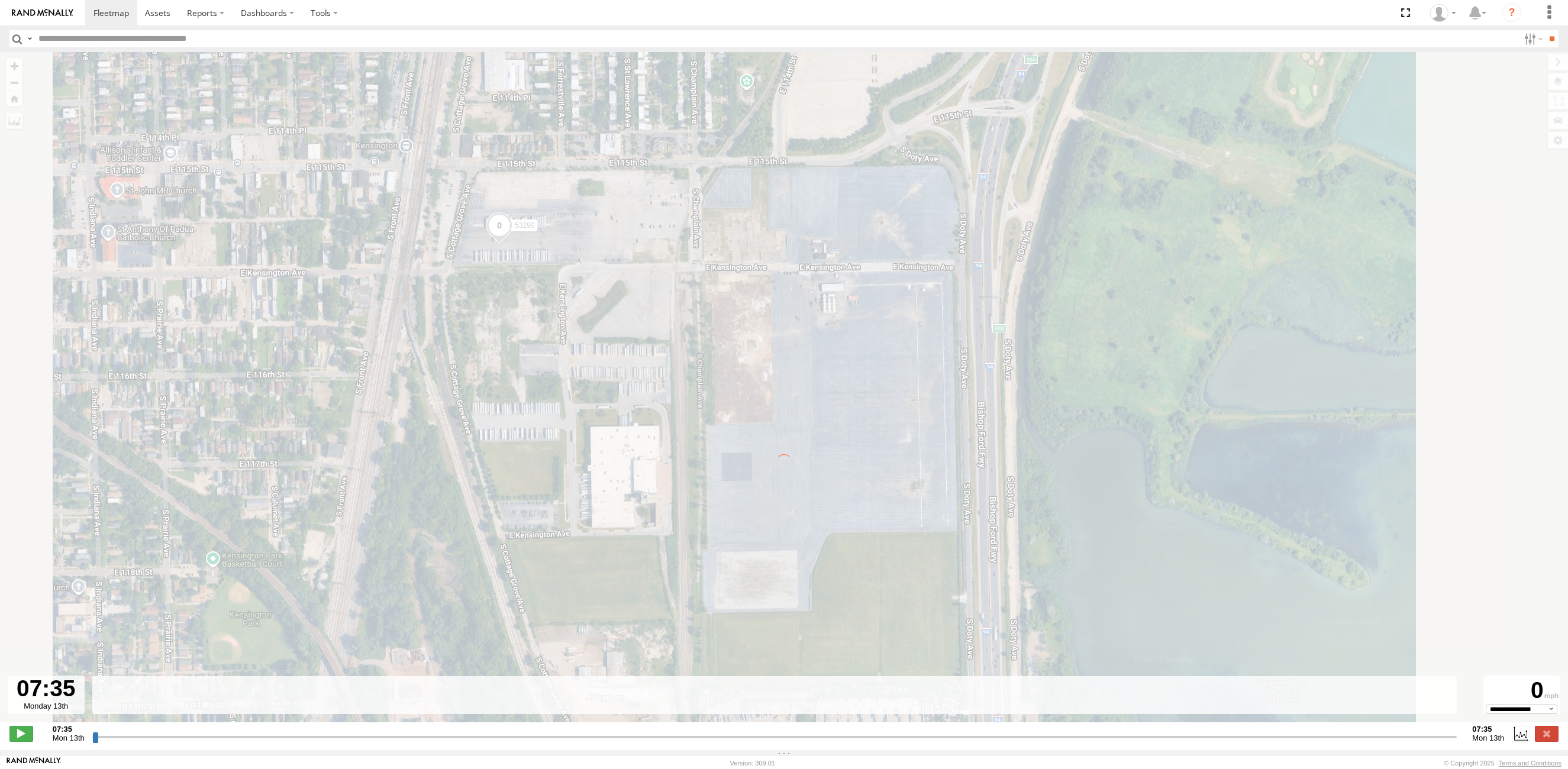
type input "**********"
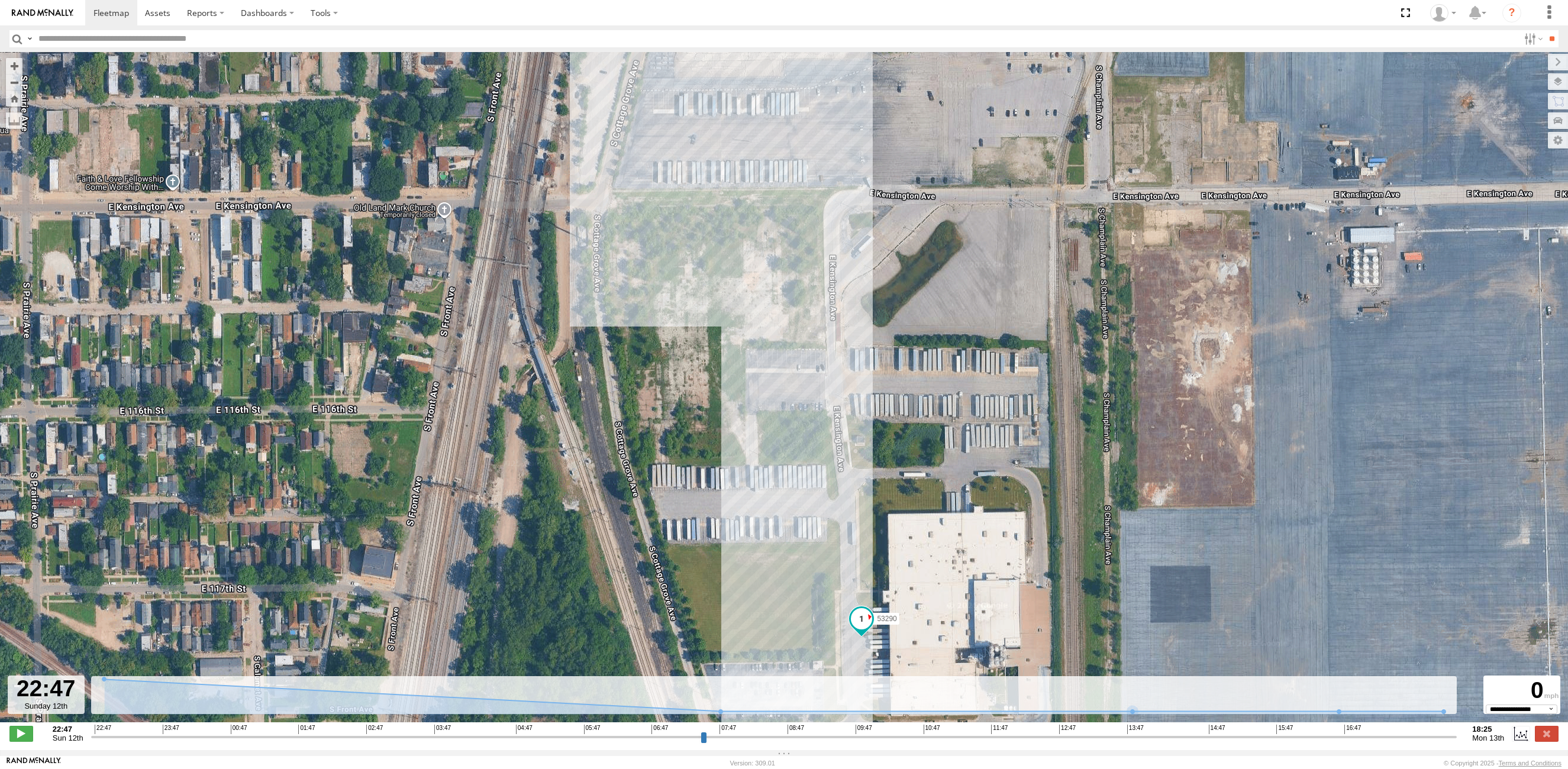
click at [17, 39] on input "button" at bounding box center [17, 38] width 15 height 17
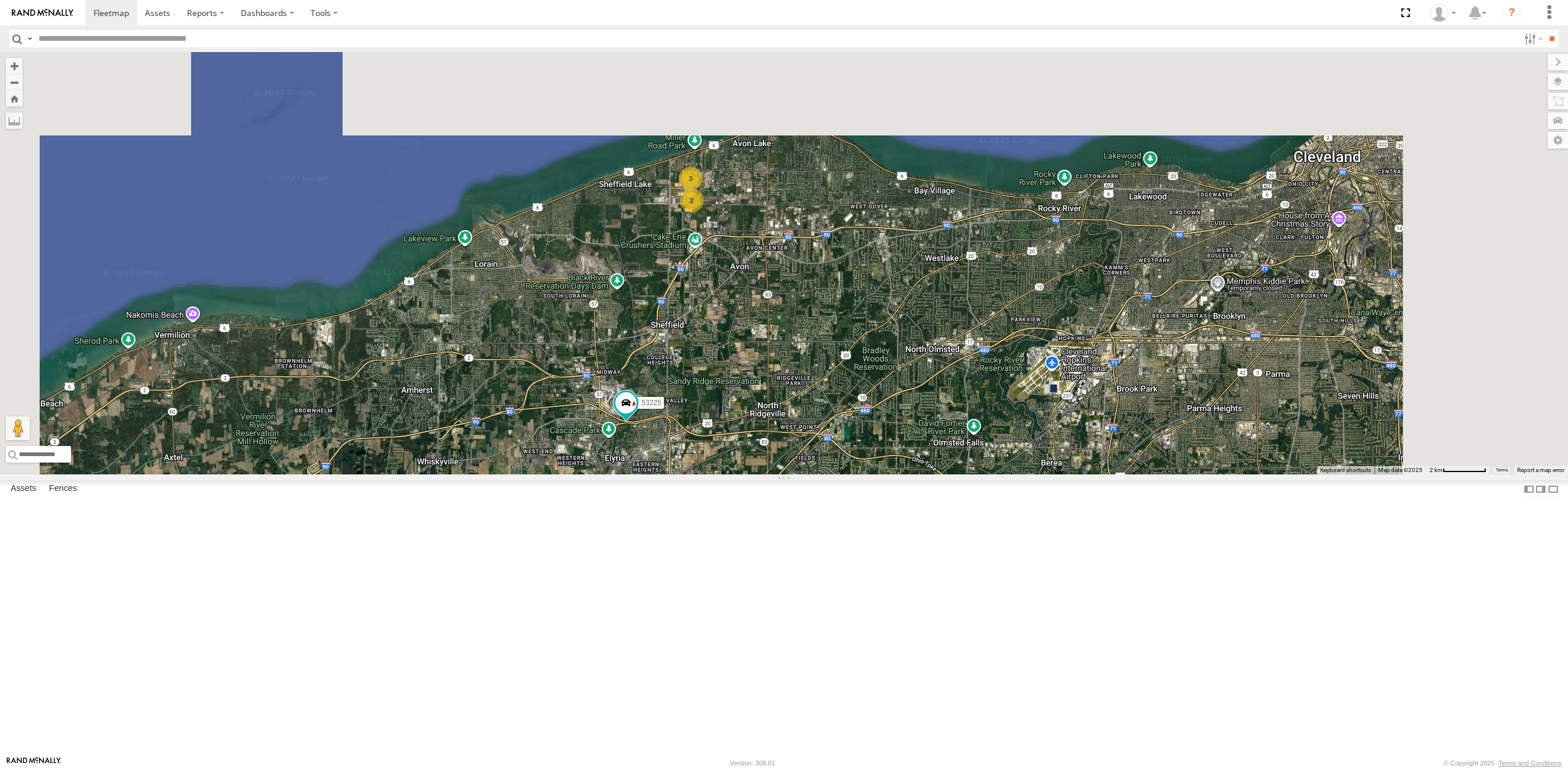
drag, startPoint x: 944, startPoint y: 182, endPoint x: 830, endPoint y: 444, distance: 285.7
click at [825, 452] on div "53290 53216 53223 53247 53204 53143 53207 53256 53231 53152 53273 53217 53137 5…" at bounding box center [784, 263] width 1568 height 422
